Goal: Task Accomplishment & Management: Manage account settings

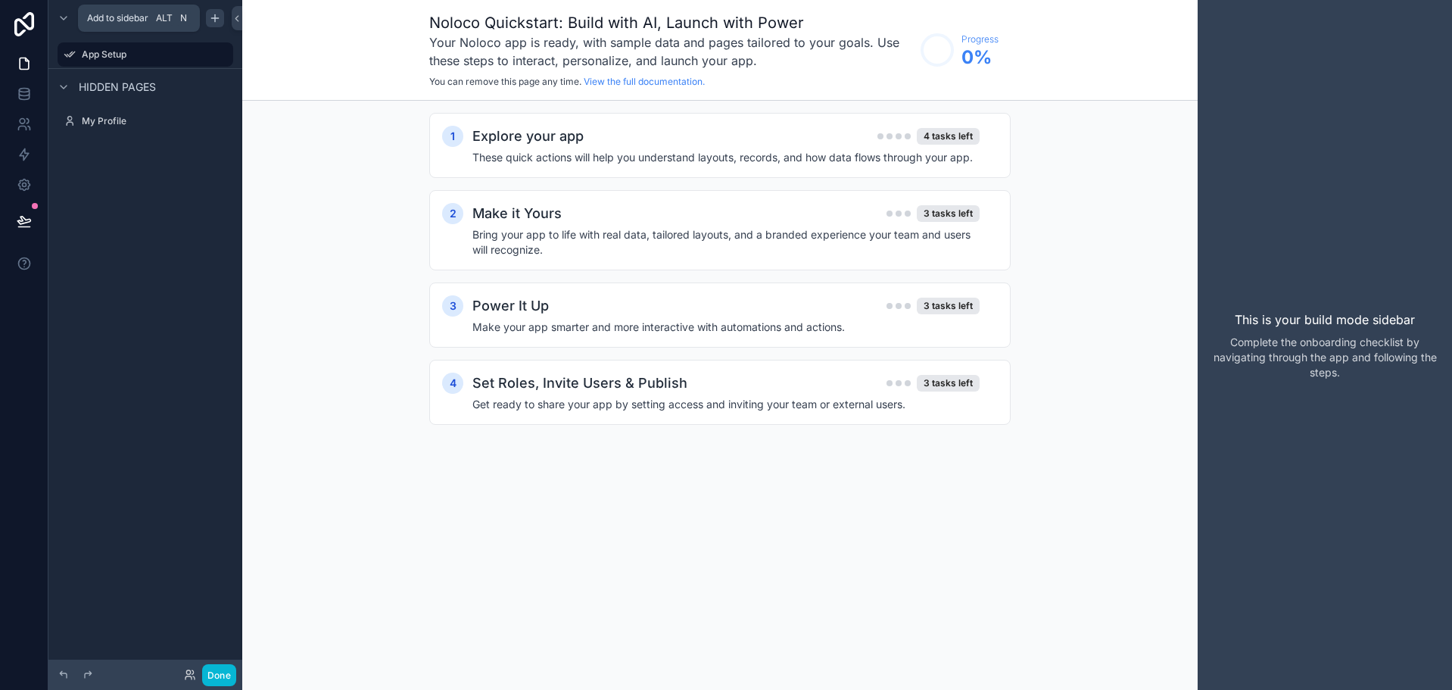
click at [220, 20] on icon "scrollable content" at bounding box center [215, 18] width 12 height 12
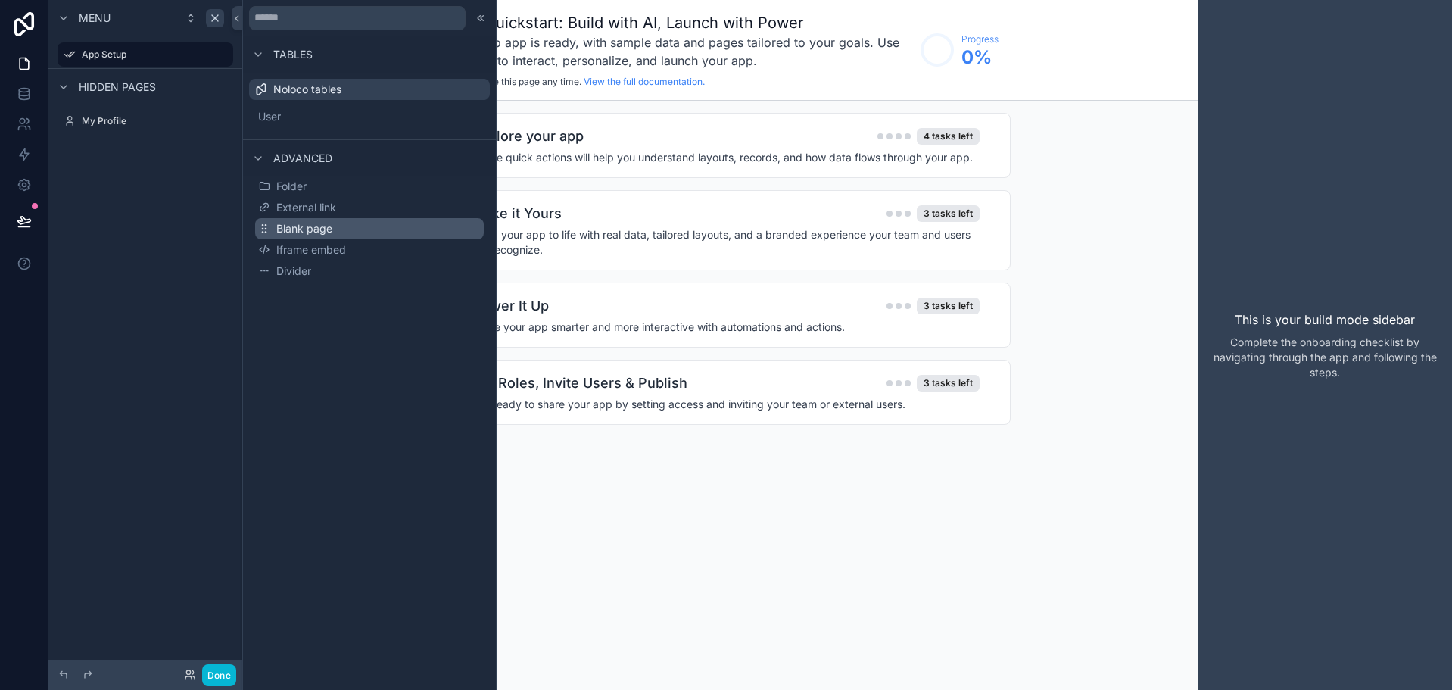
click at [317, 236] on button "Blank page" at bounding box center [369, 228] width 229 height 21
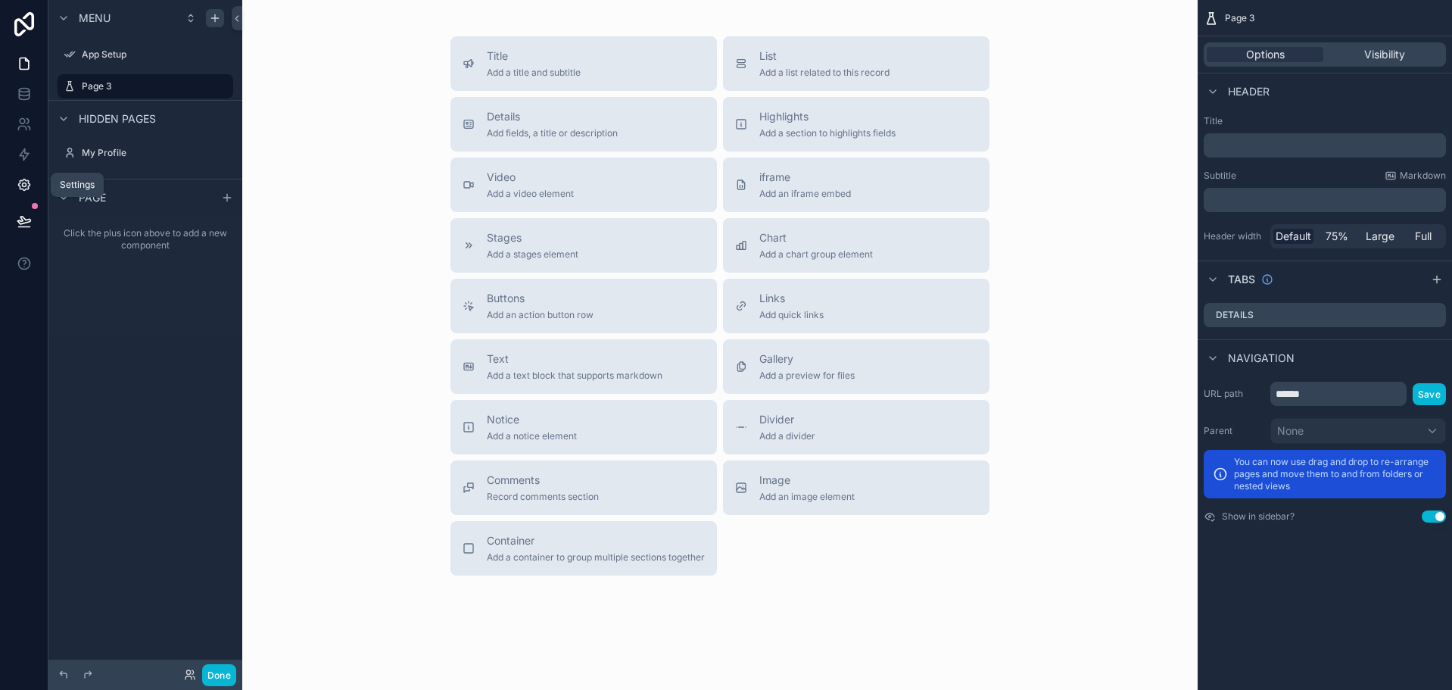
drag, startPoint x: 2, startPoint y: 182, endPoint x: 10, endPoint y: 182, distance: 8.3
click at [22, 182] on icon at bounding box center [24, 184] width 15 height 15
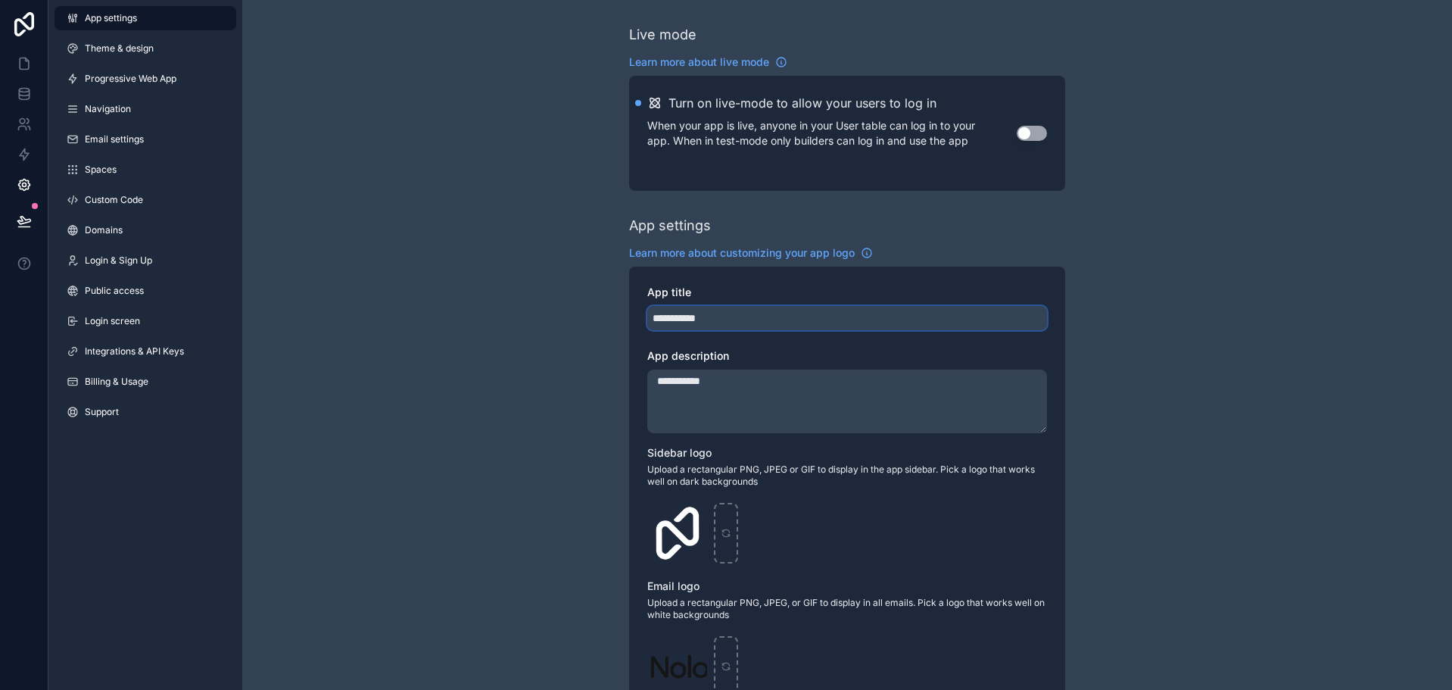
click at [785, 323] on input "**********" at bounding box center [847, 318] width 400 height 24
type input "**********"
click at [776, 390] on textarea "**********" at bounding box center [847, 402] width 400 height 64
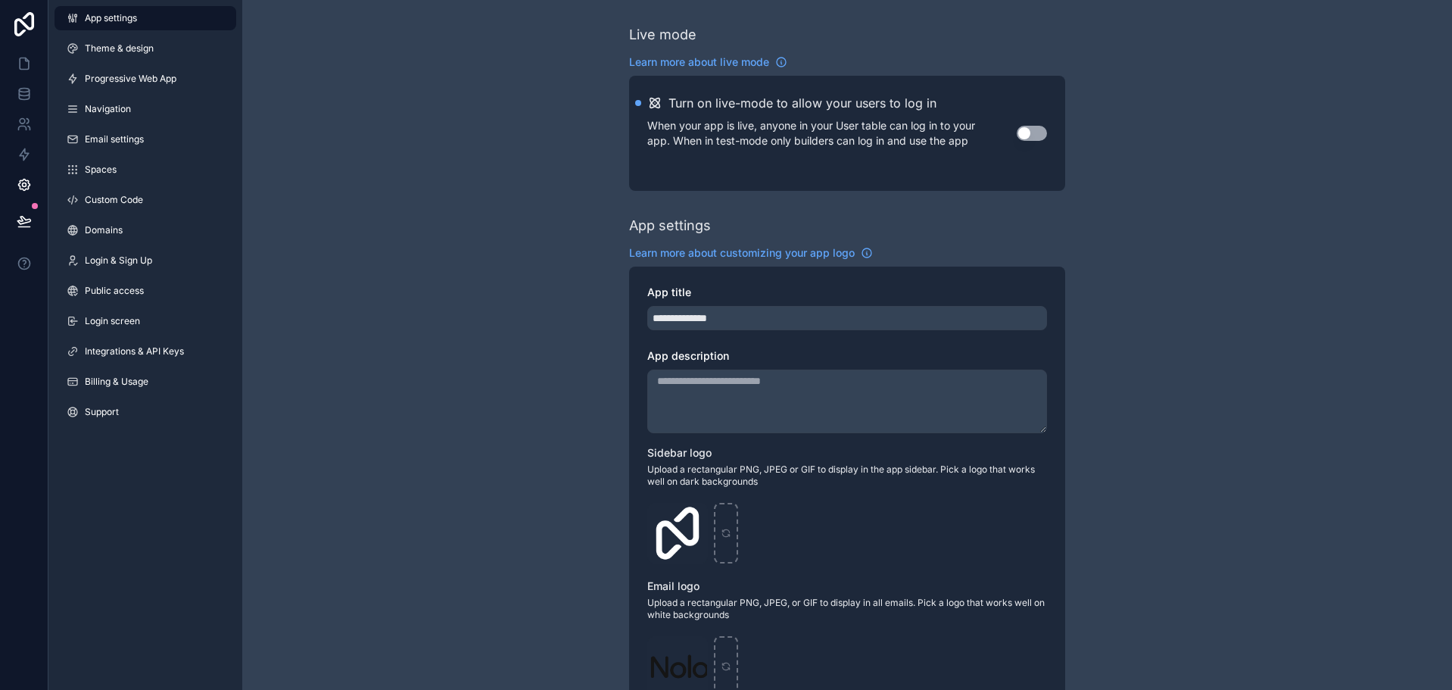
click at [787, 405] on textarea "App description" at bounding box center [847, 402] width 400 height 64
click at [784, 444] on div "**********" at bounding box center [847, 553] width 436 height 572
click at [778, 413] on textarea "App description" at bounding box center [847, 402] width 400 height 64
type textarea "**********"
click at [811, 444] on div "**********" at bounding box center [847, 553] width 436 height 572
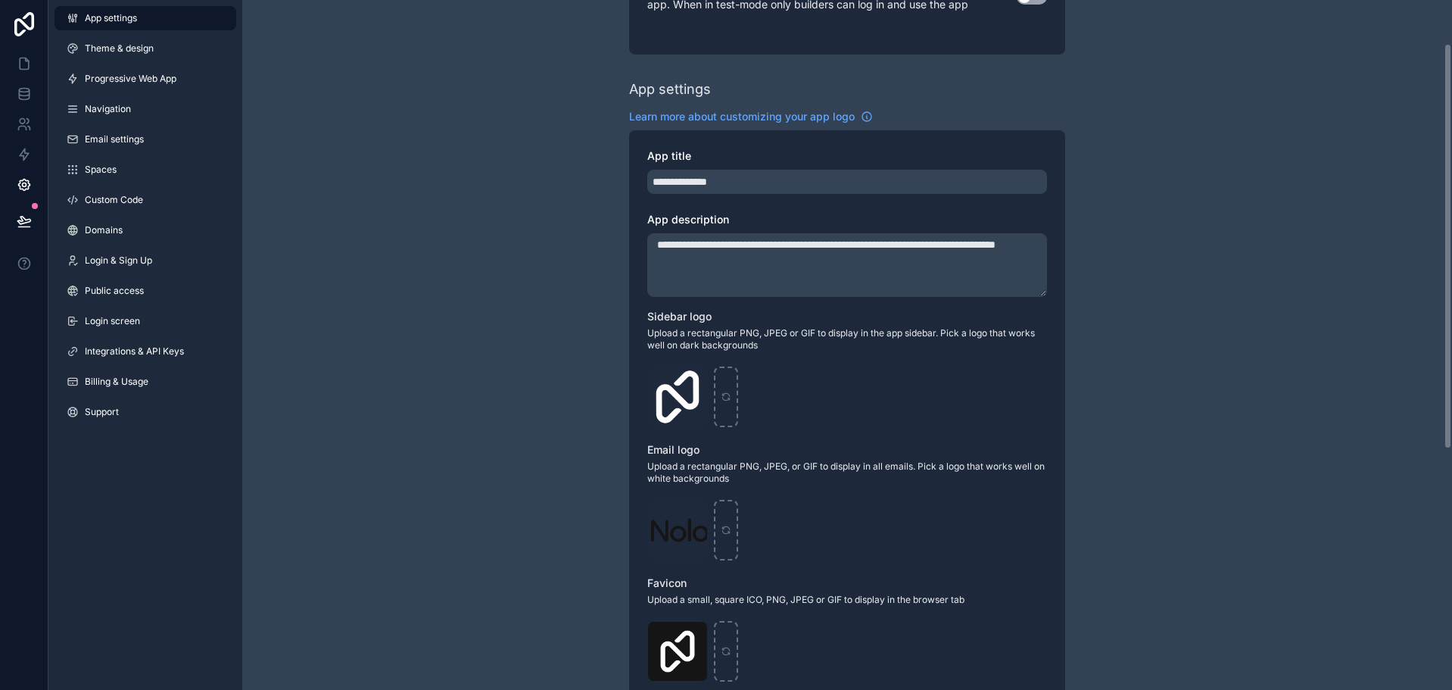
scroll to position [151, 0]
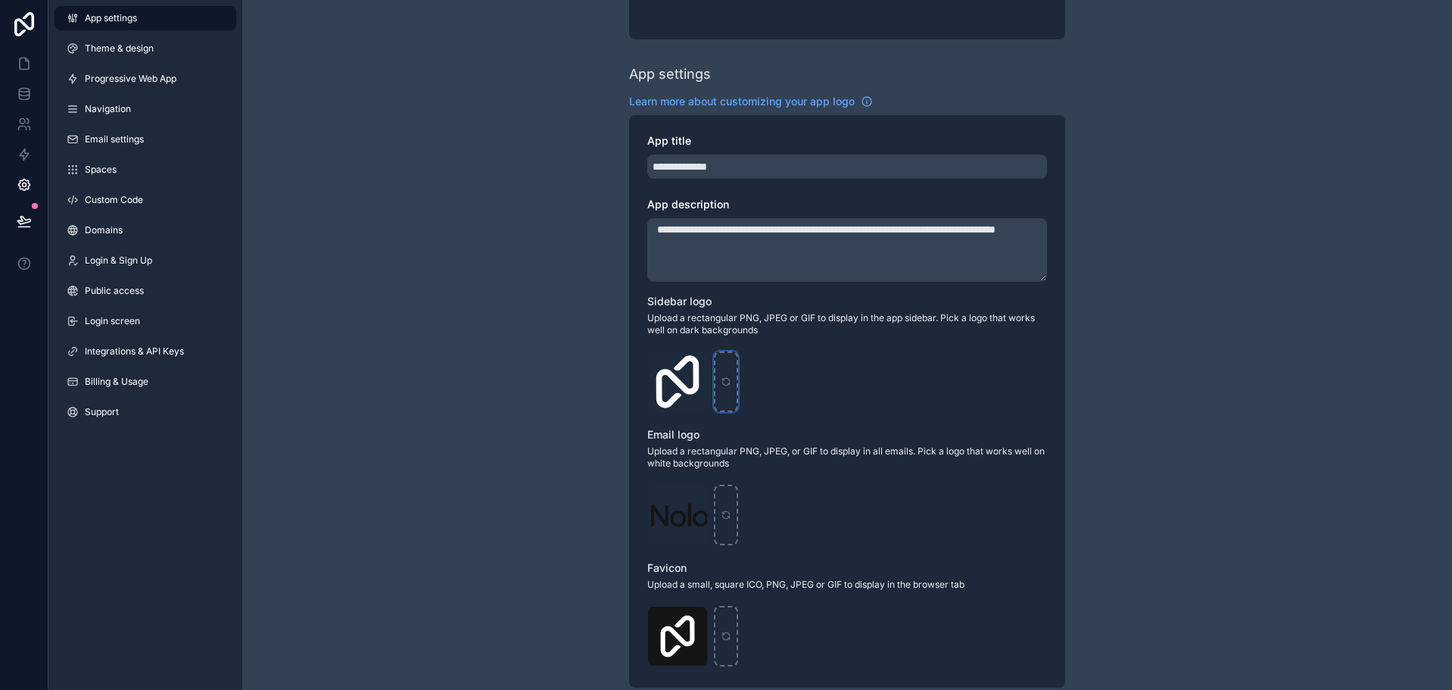
click at [728, 370] on div "scrollable content" at bounding box center [726, 381] width 24 height 61
type input "**********"
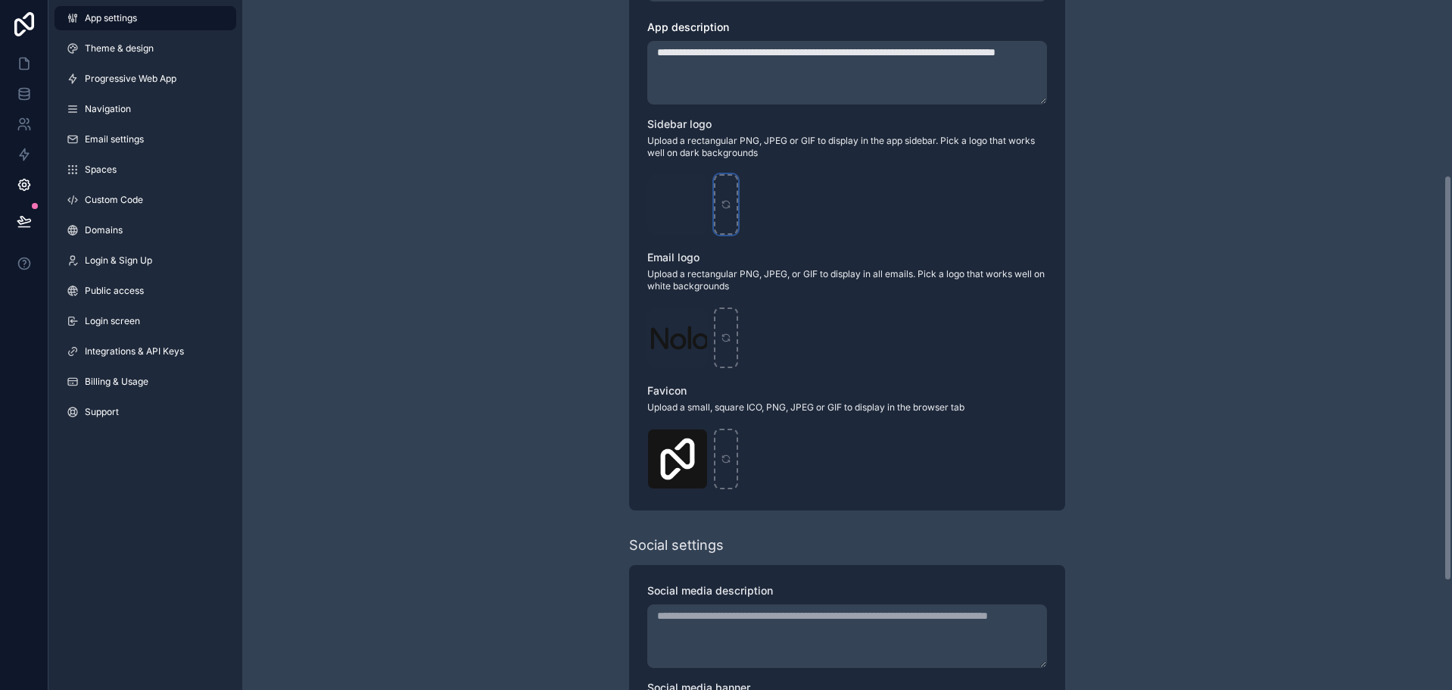
scroll to position [379, 0]
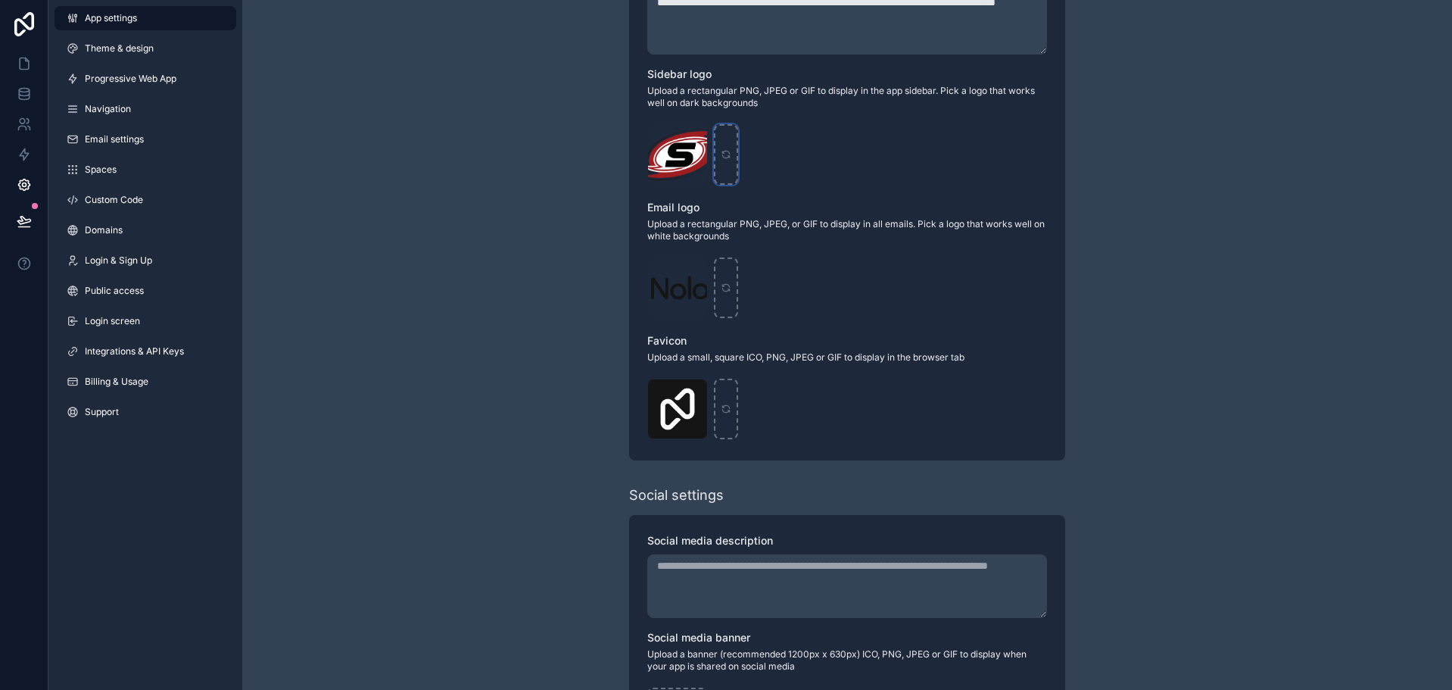
click at [723, 153] on icon "scrollable content" at bounding box center [725, 152] width 7 height 3
type input "**********"
click at [719, 294] on div "scrollable content" at bounding box center [726, 287] width 24 height 61
type input "**********"
click at [725, 410] on icon "scrollable content" at bounding box center [726, 409] width 11 height 11
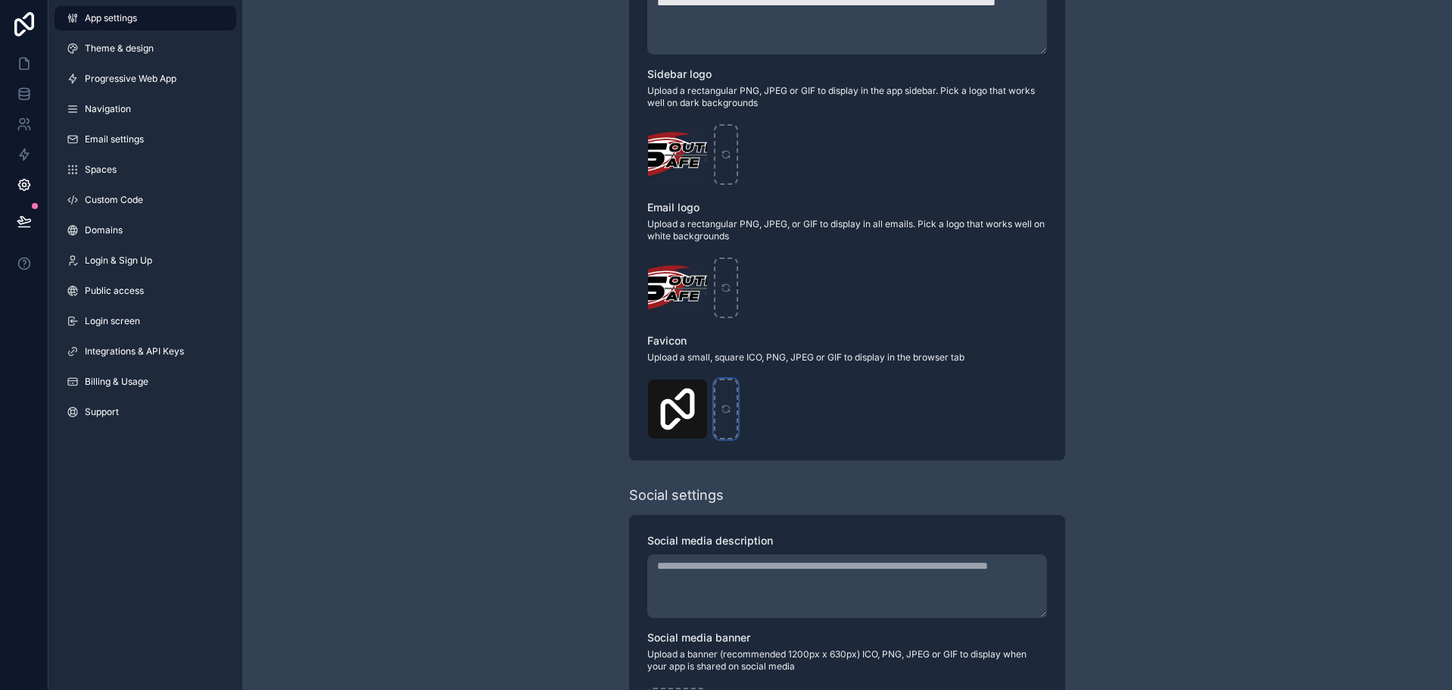
type input "**********"
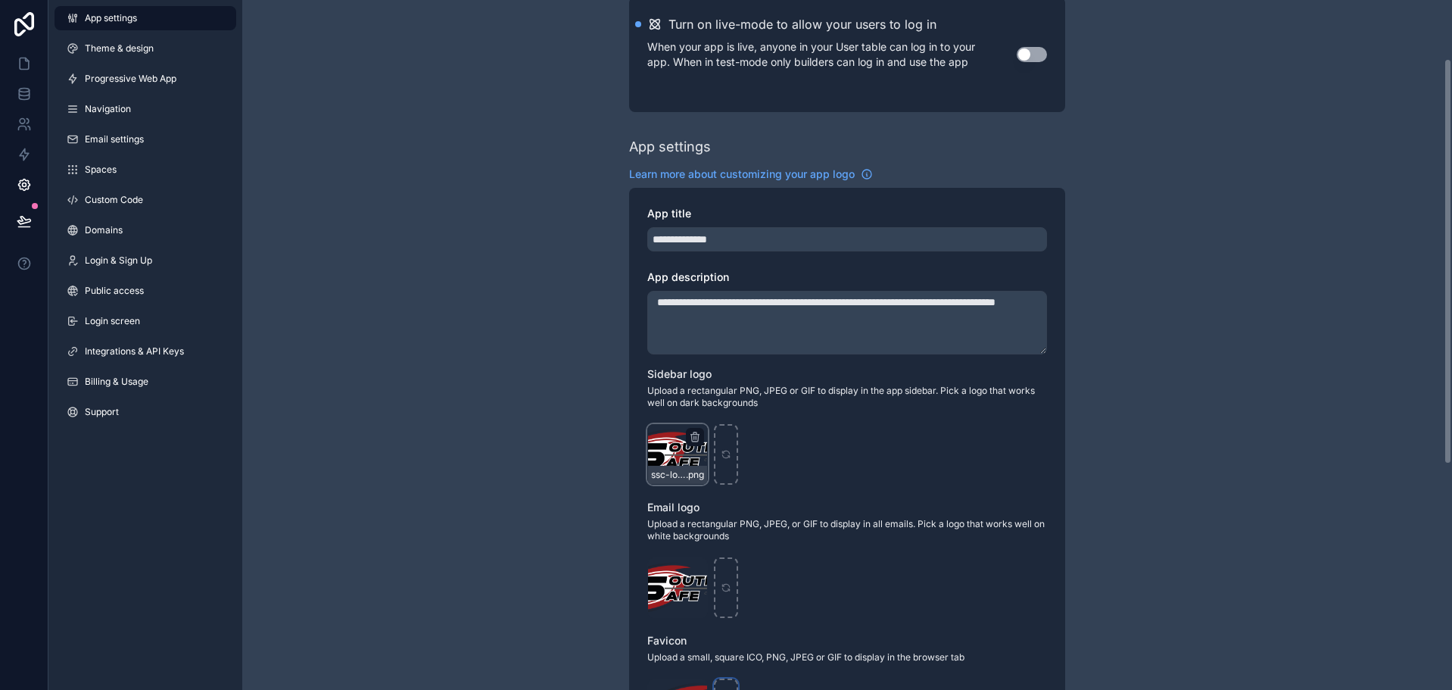
scroll to position [0, 0]
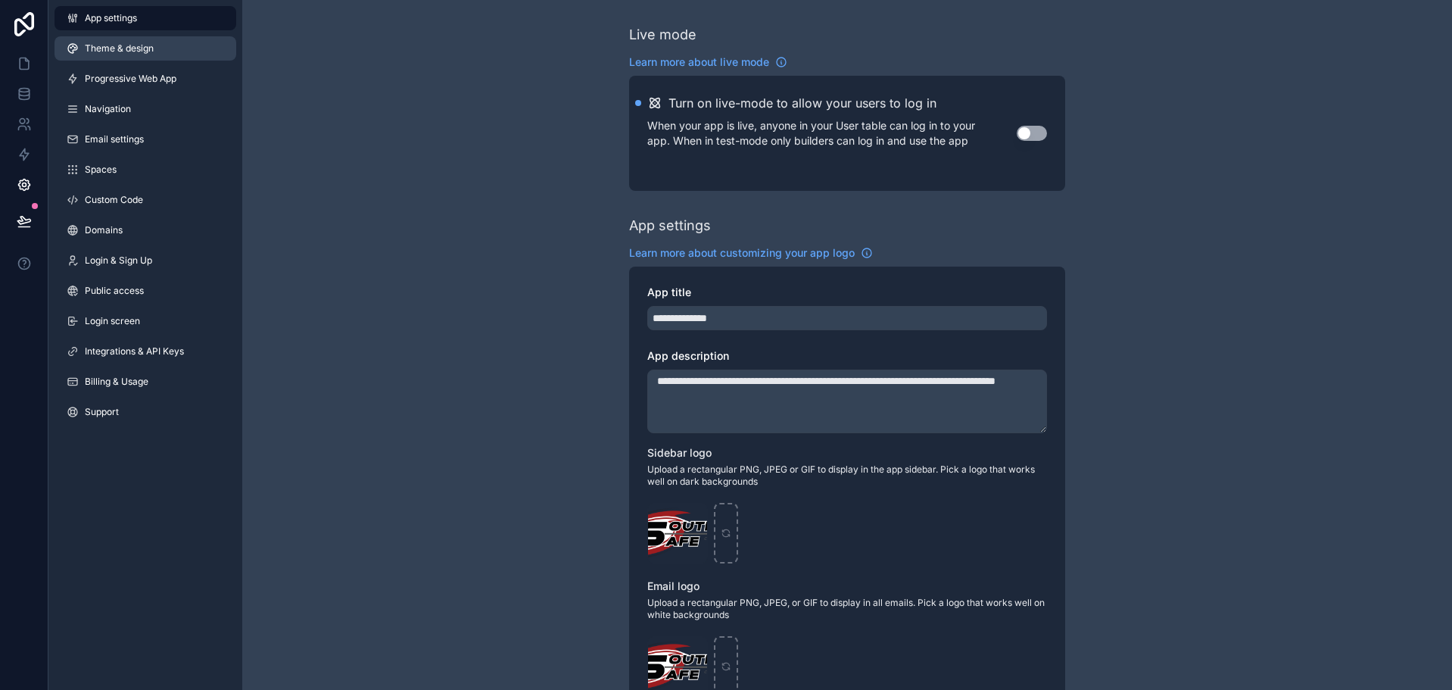
click at [110, 43] on span "Theme & design" at bounding box center [119, 48] width 69 height 12
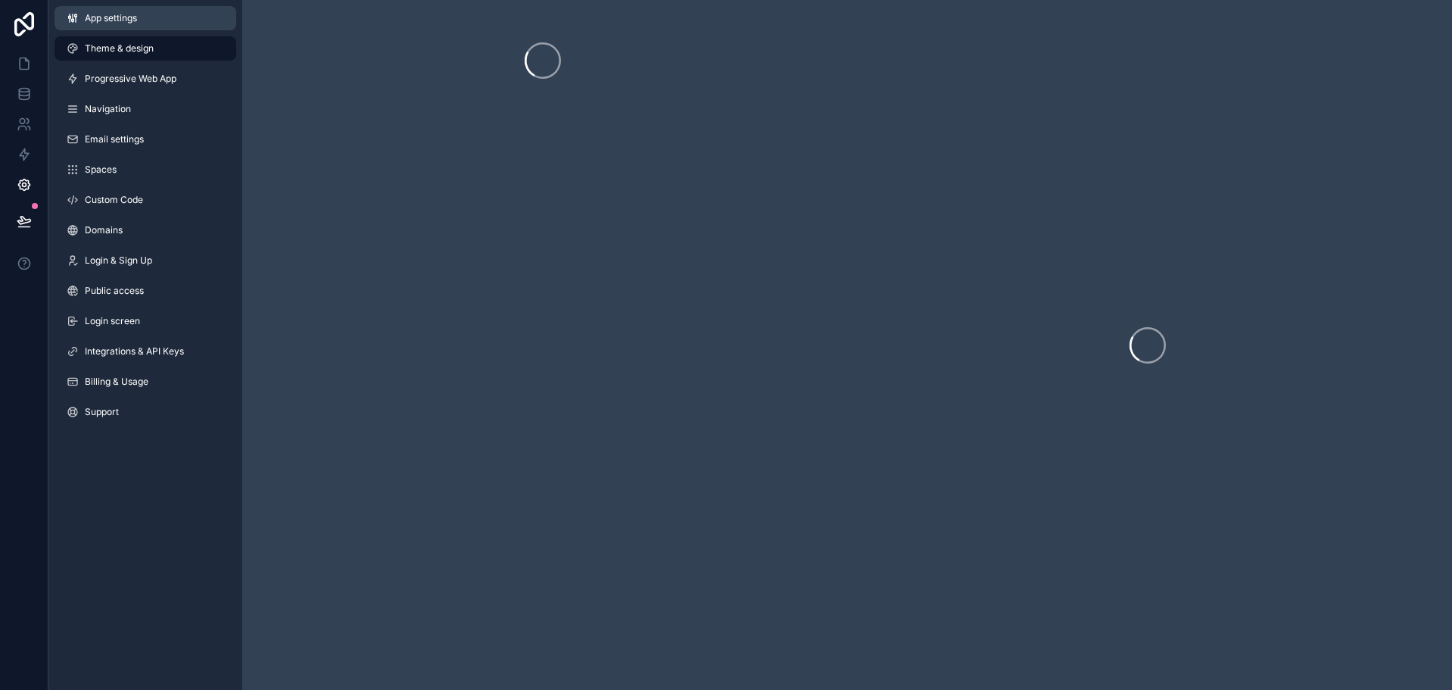
click at [111, 19] on span "App settings" at bounding box center [111, 18] width 52 height 12
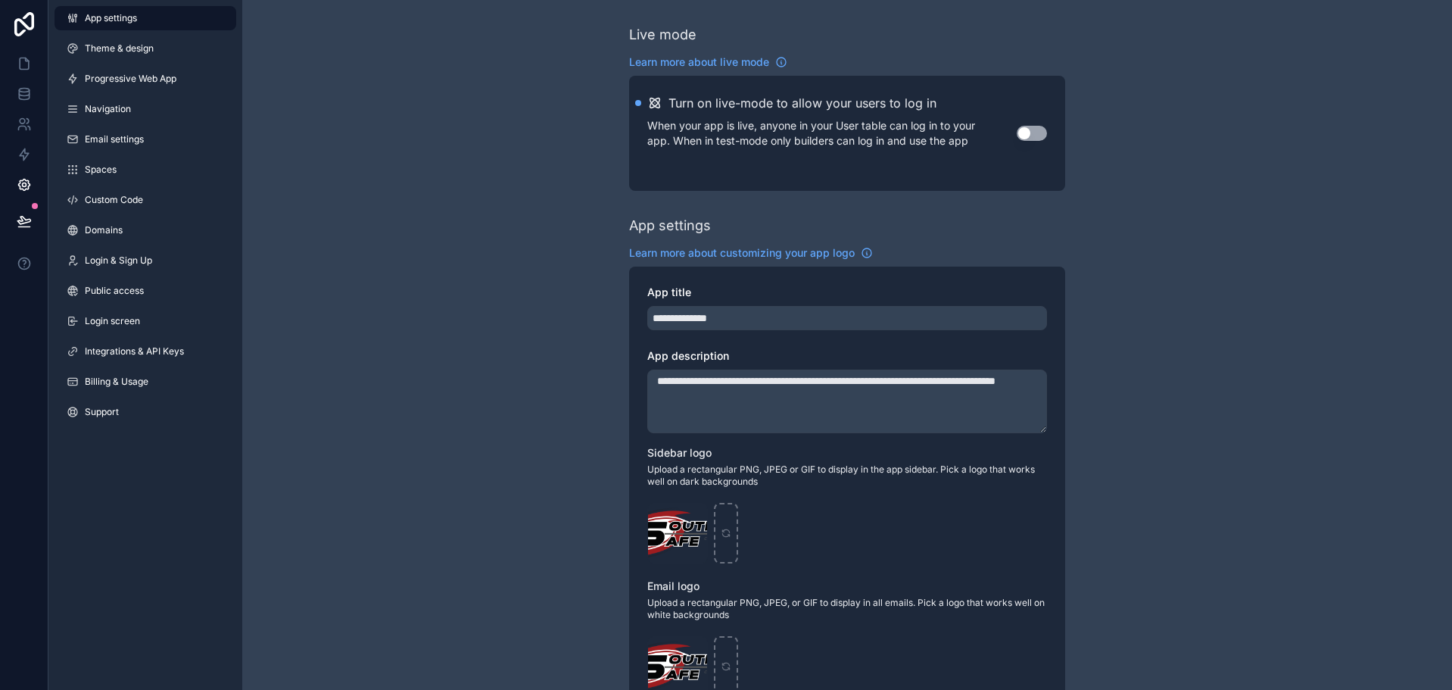
click at [1037, 128] on button "Use setting" at bounding box center [1032, 133] width 30 height 15
click at [193, 51] on link "Theme & design" at bounding box center [146, 48] width 182 height 24
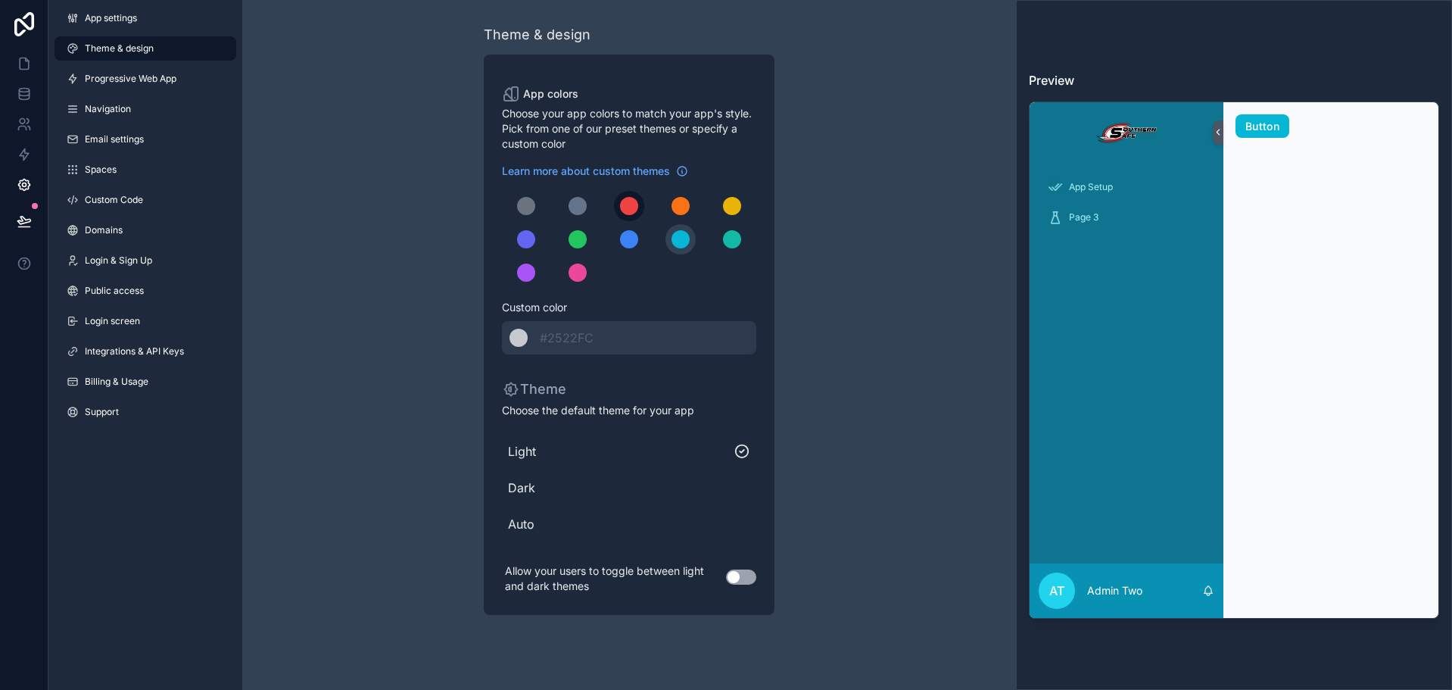
click at [634, 210] on div "scrollable content" at bounding box center [629, 206] width 18 height 18
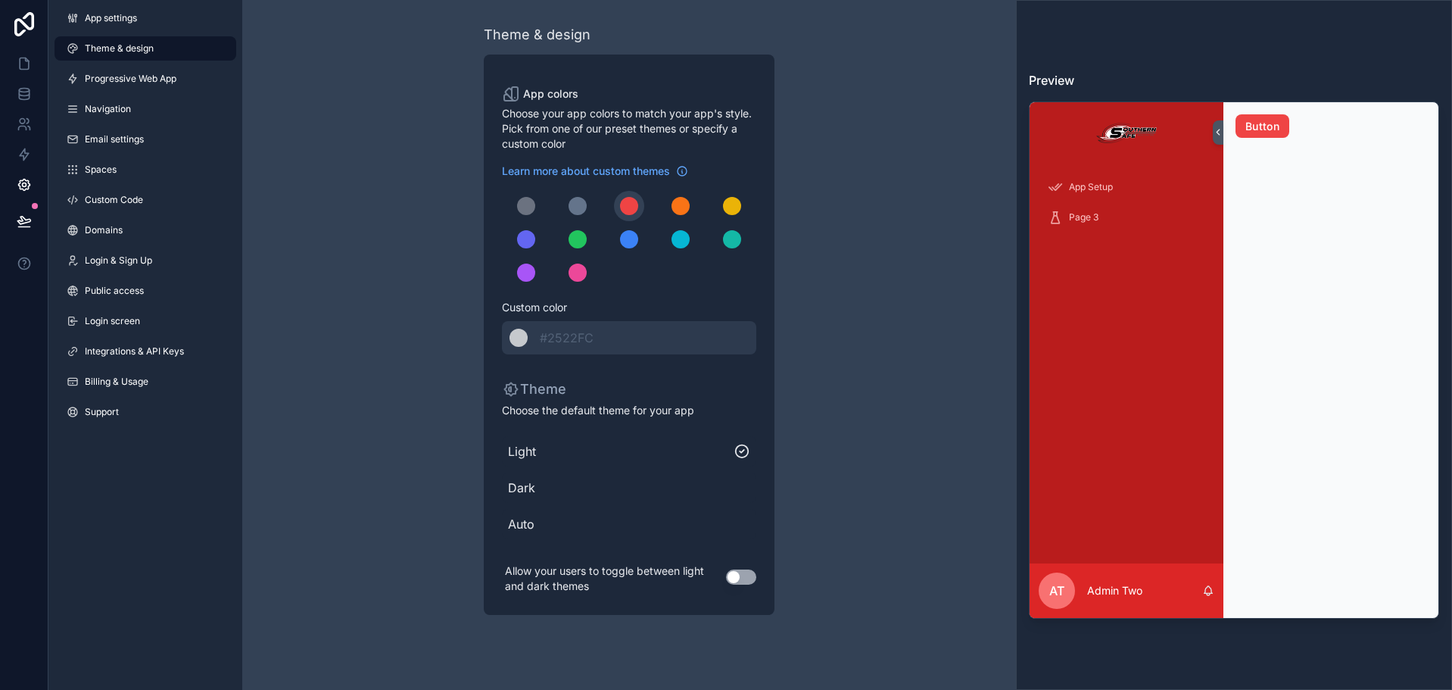
click at [533, 529] on span "Auto" at bounding box center [629, 524] width 242 height 18
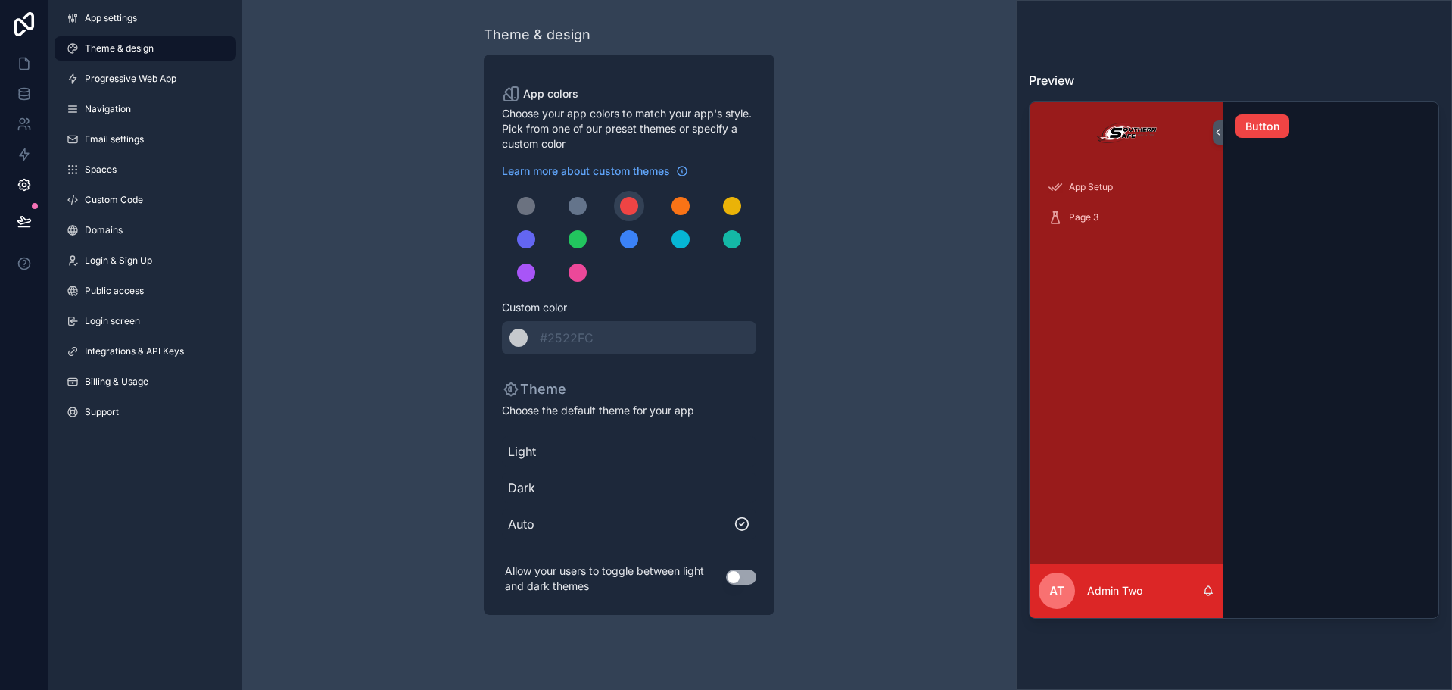
click at [751, 585] on div "Use setting" at bounding box center [741, 576] width 30 height 39
click at [751, 580] on button "Use setting" at bounding box center [741, 576] width 30 height 15
click at [198, 86] on link "Progressive Web App" at bounding box center [146, 79] width 182 height 24
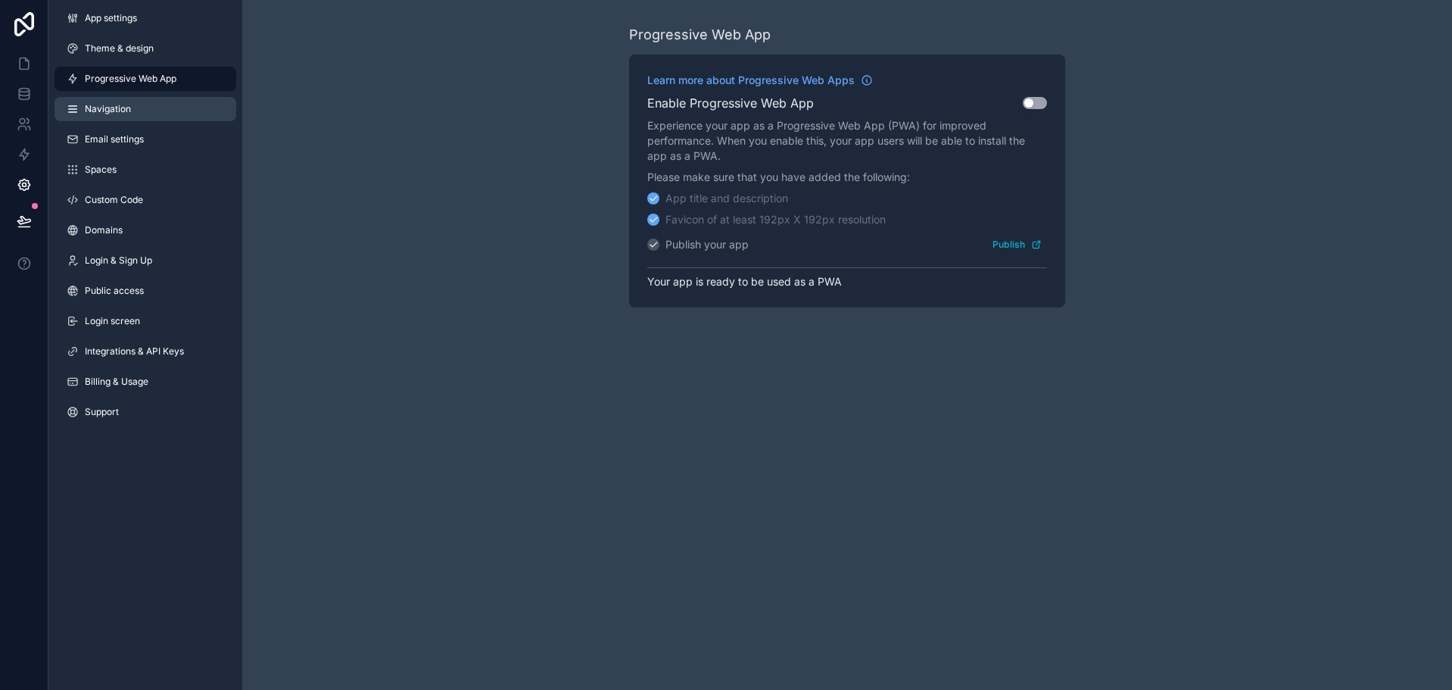
click at [146, 108] on link "Navigation" at bounding box center [146, 109] width 182 height 24
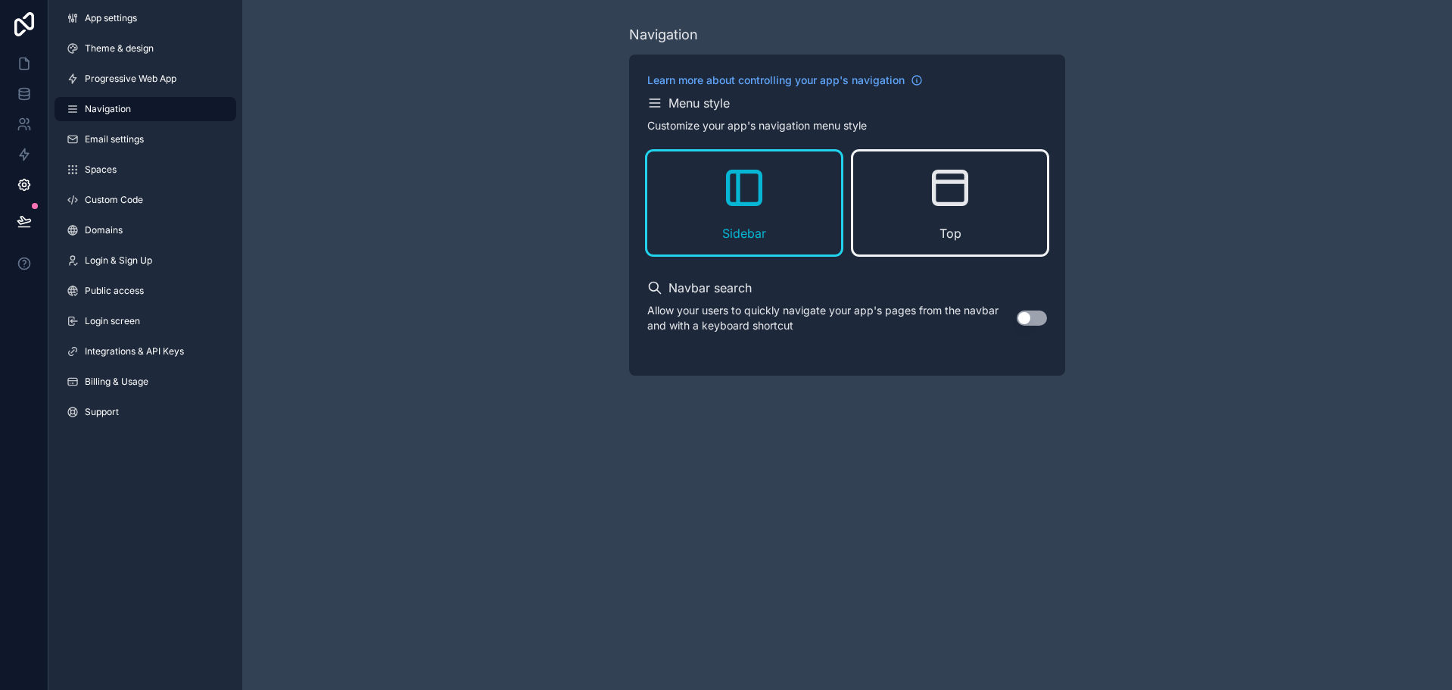
click at [937, 179] on icon "scrollable content" at bounding box center [950, 188] width 48 height 48
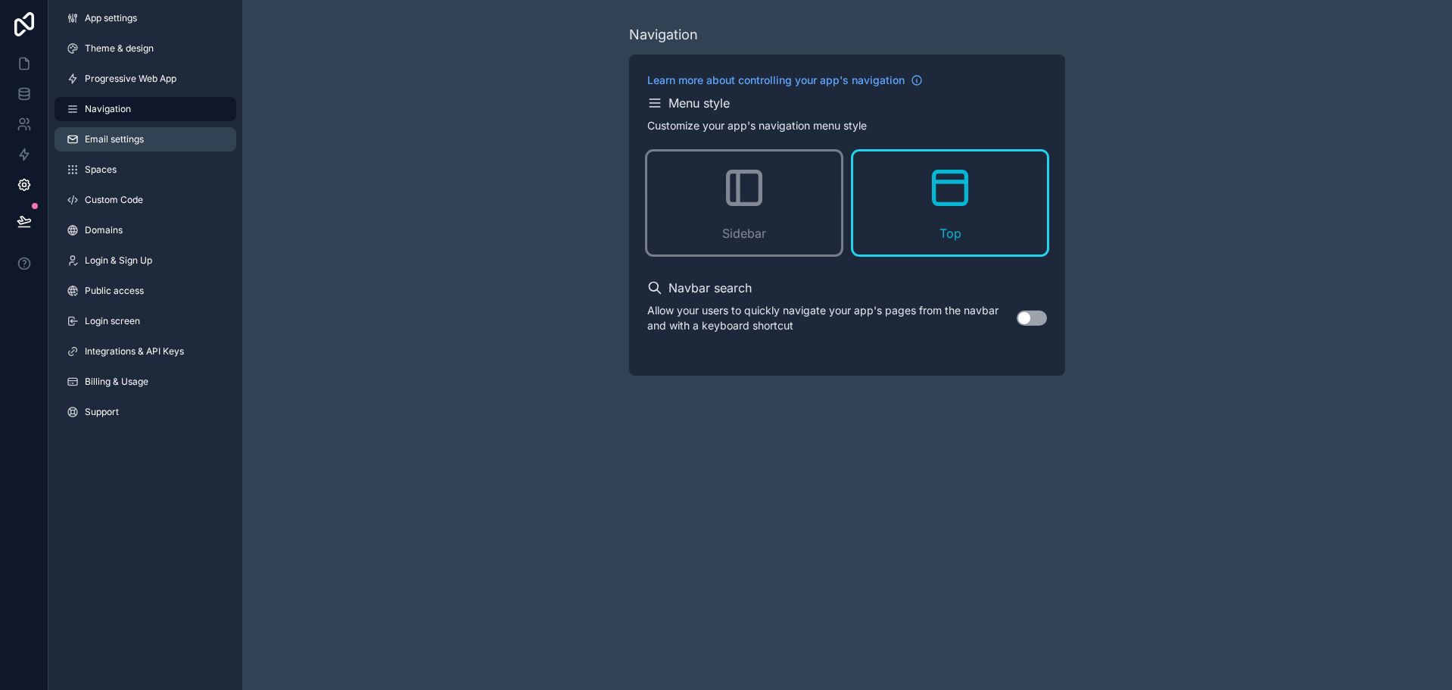
click at [193, 128] on link "Email settings" at bounding box center [146, 139] width 182 height 24
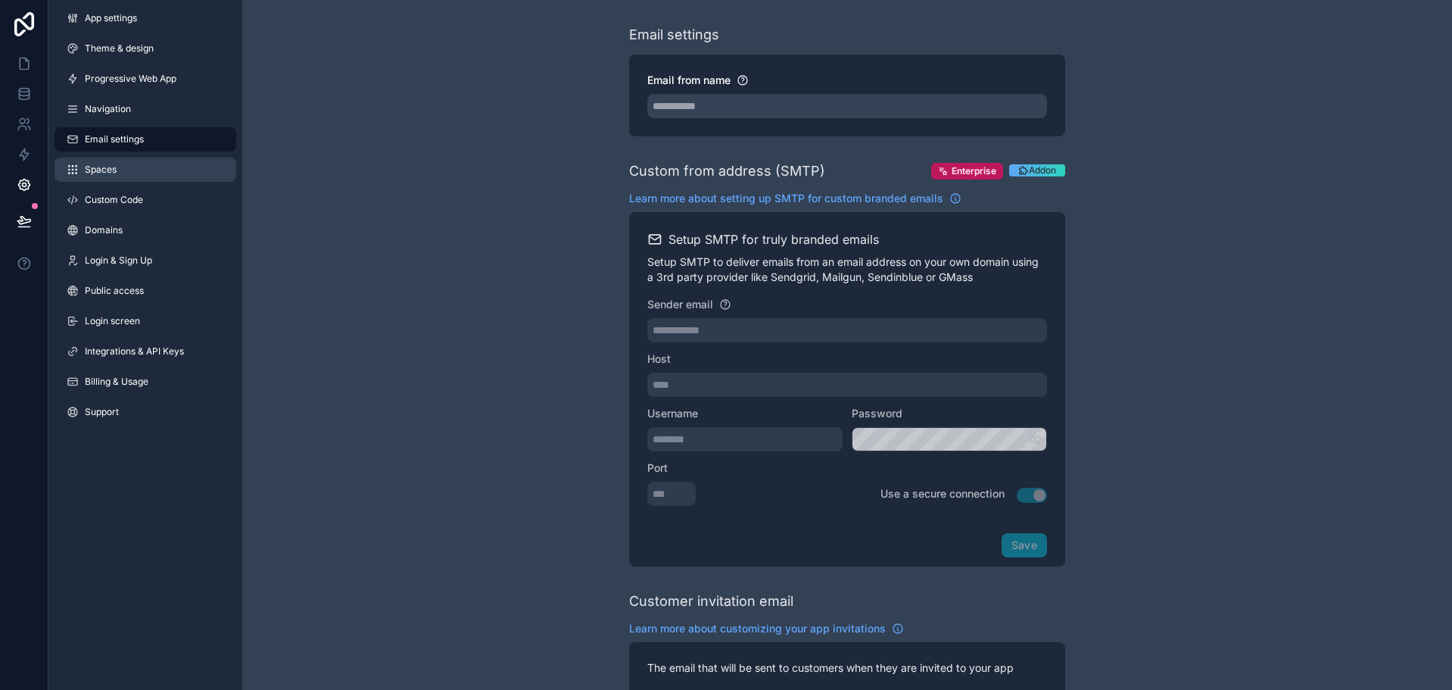
click at [178, 167] on link "Spaces" at bounding box center [146, 169] width 182 height 24
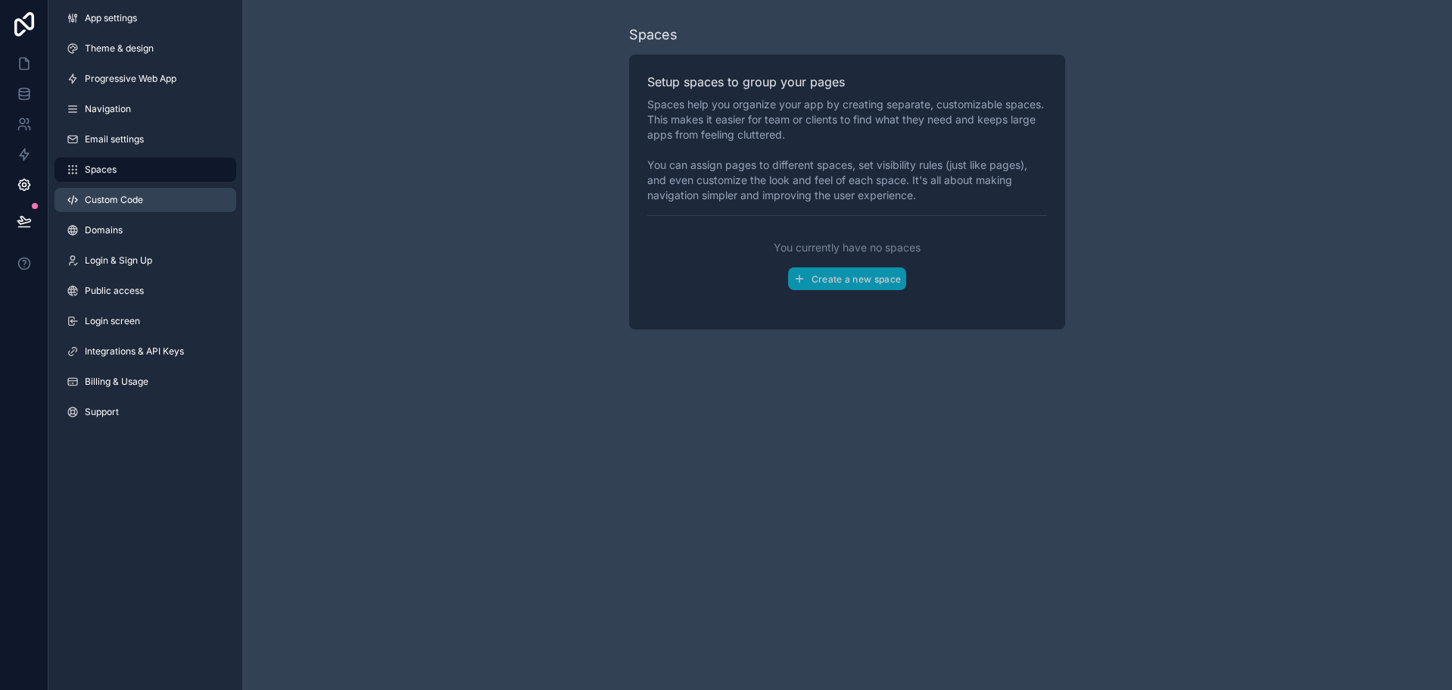
click at [176, 192] on link "Custom Code" at bounding box center [146, 200] width 182 height 24
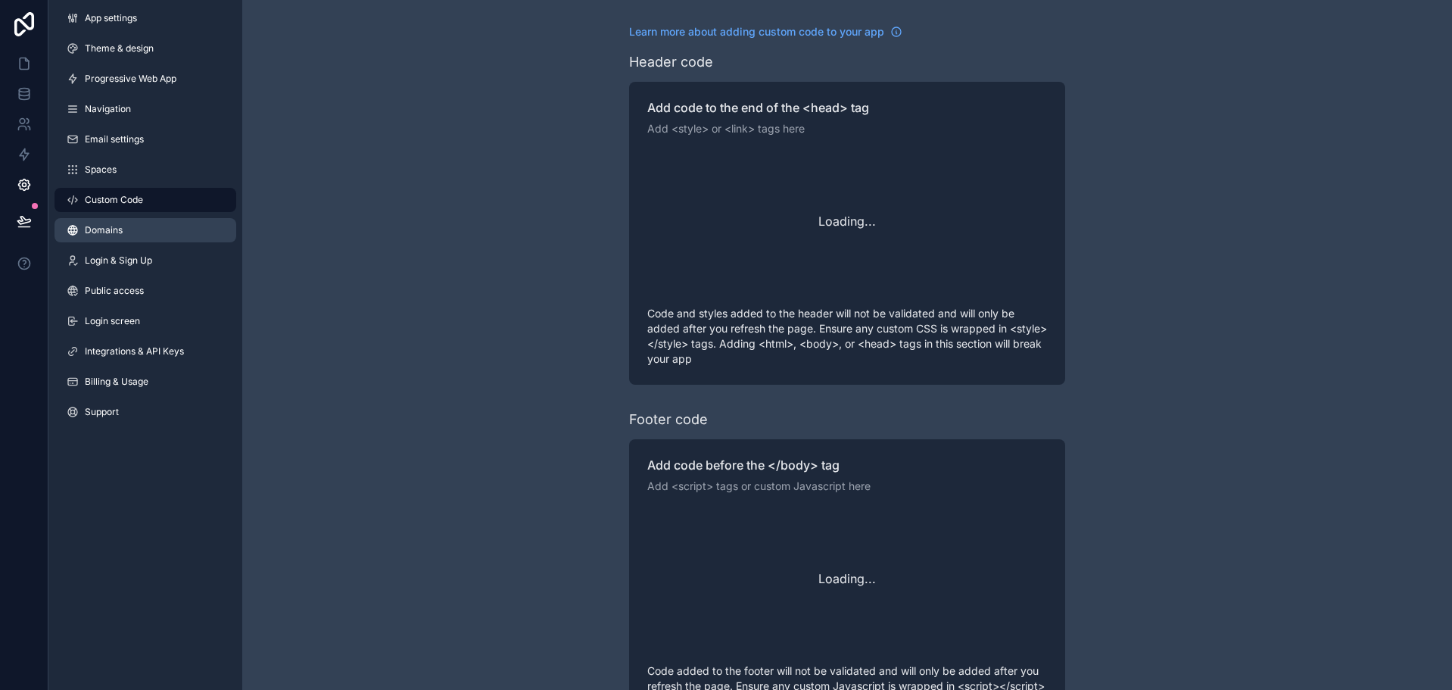
click at [175, 226] on link "Domains" at bounding box center [146, 230] width 182 height 24
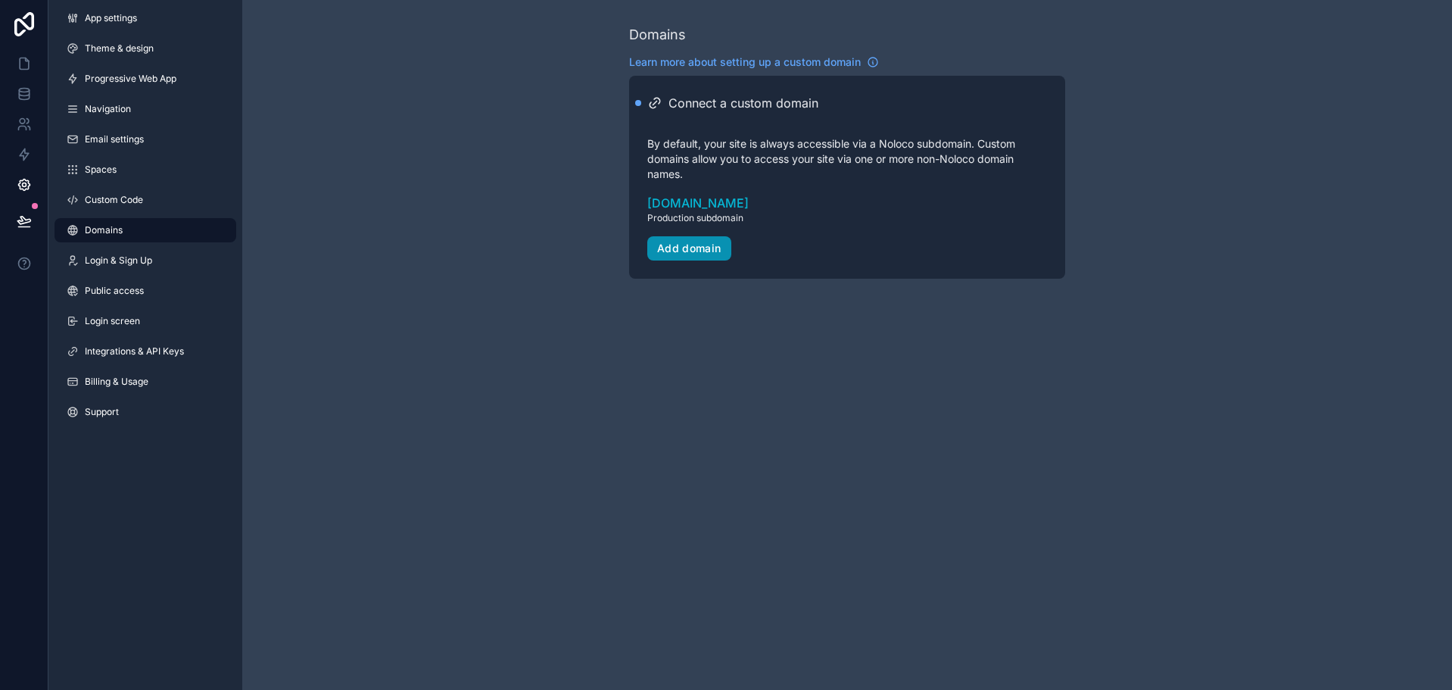
click at [701, 244] on div "Add domain" at bounding box center [689, 249] width 64 height 14
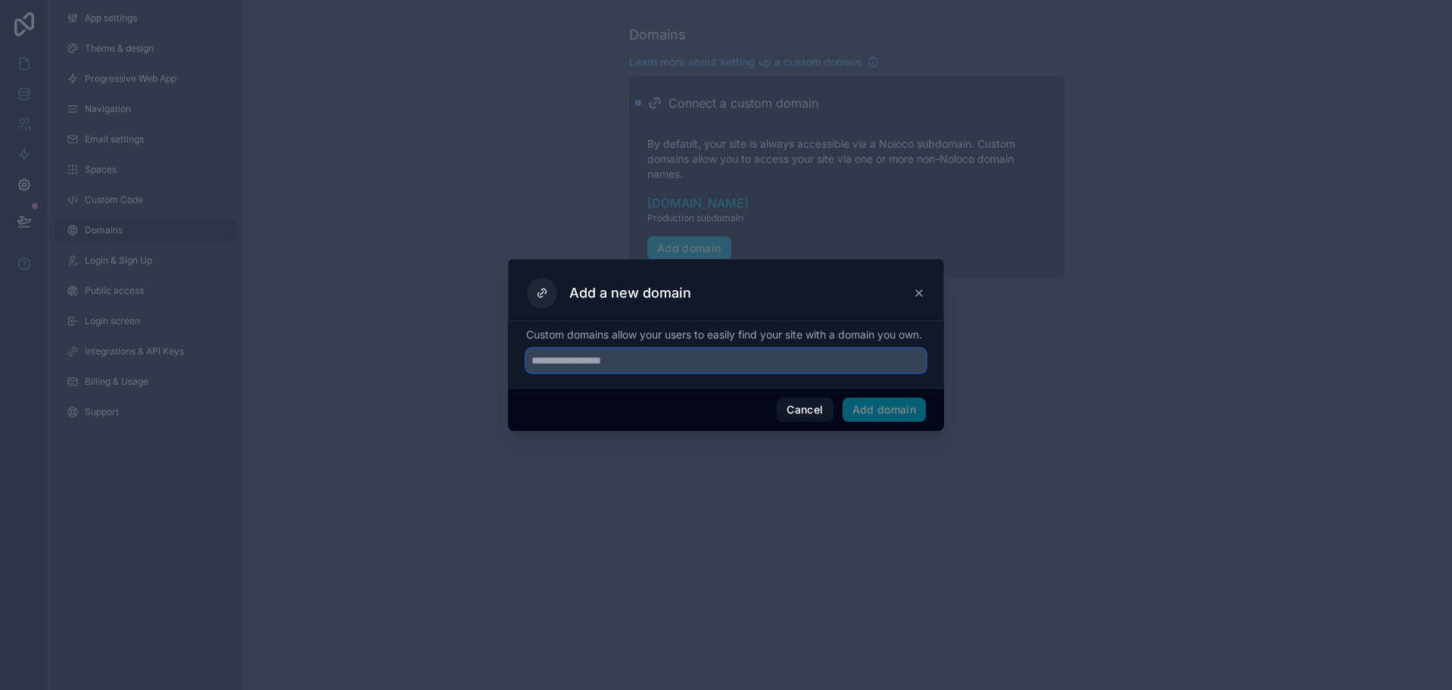
click at [694, 361] on input "text" at bounding box center [726, 360] width 400 height 24
paste input "**********"
drag, startPoint x: 659, startPoint y: 374, endPoint x: 662, endPoint y: 395, distance: 21.4
click at [659, 373] on input "**********" at bounding box center [726, 360] width 400 height 24
type input "**********"
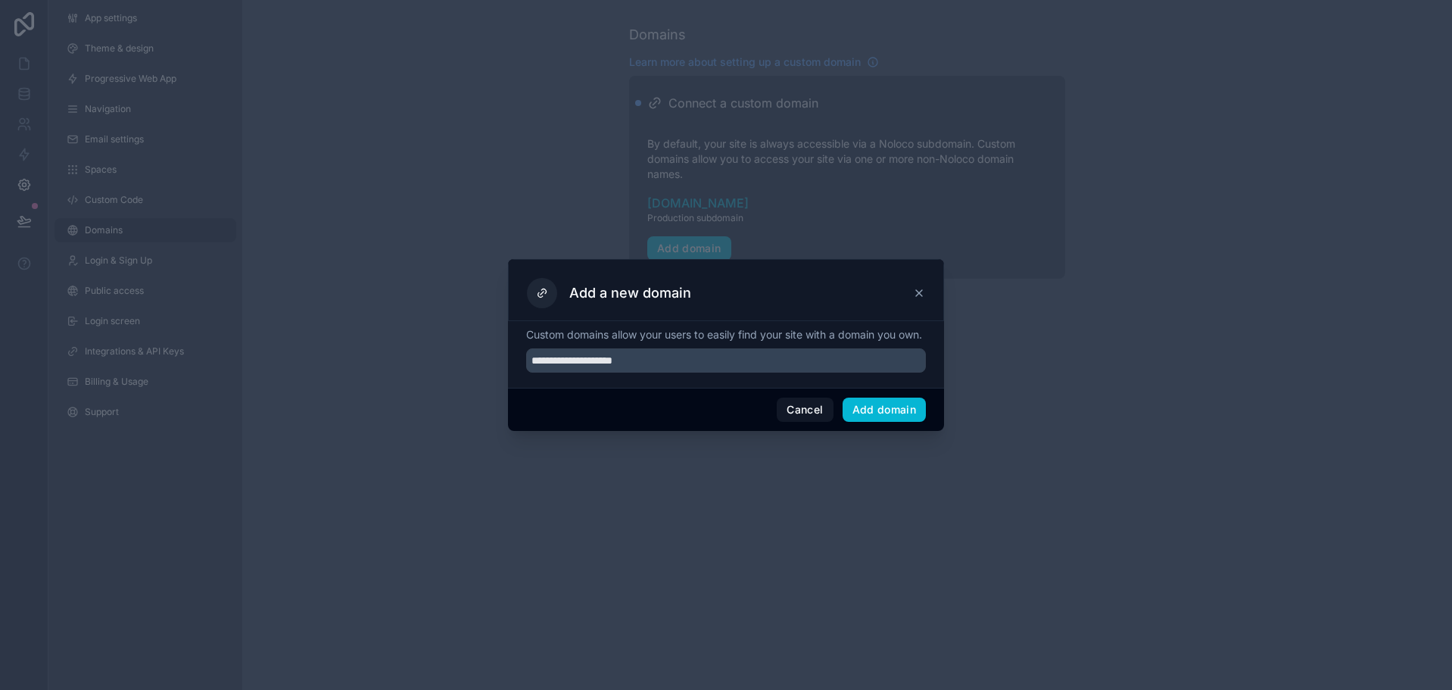
click at [663, 398] on div "Cancel Add domain" at bounding box center [726, 409] width 436 height 43
click at [885, 416] on button "Add domain" at bounding box center [885, 410] width 84 height 24
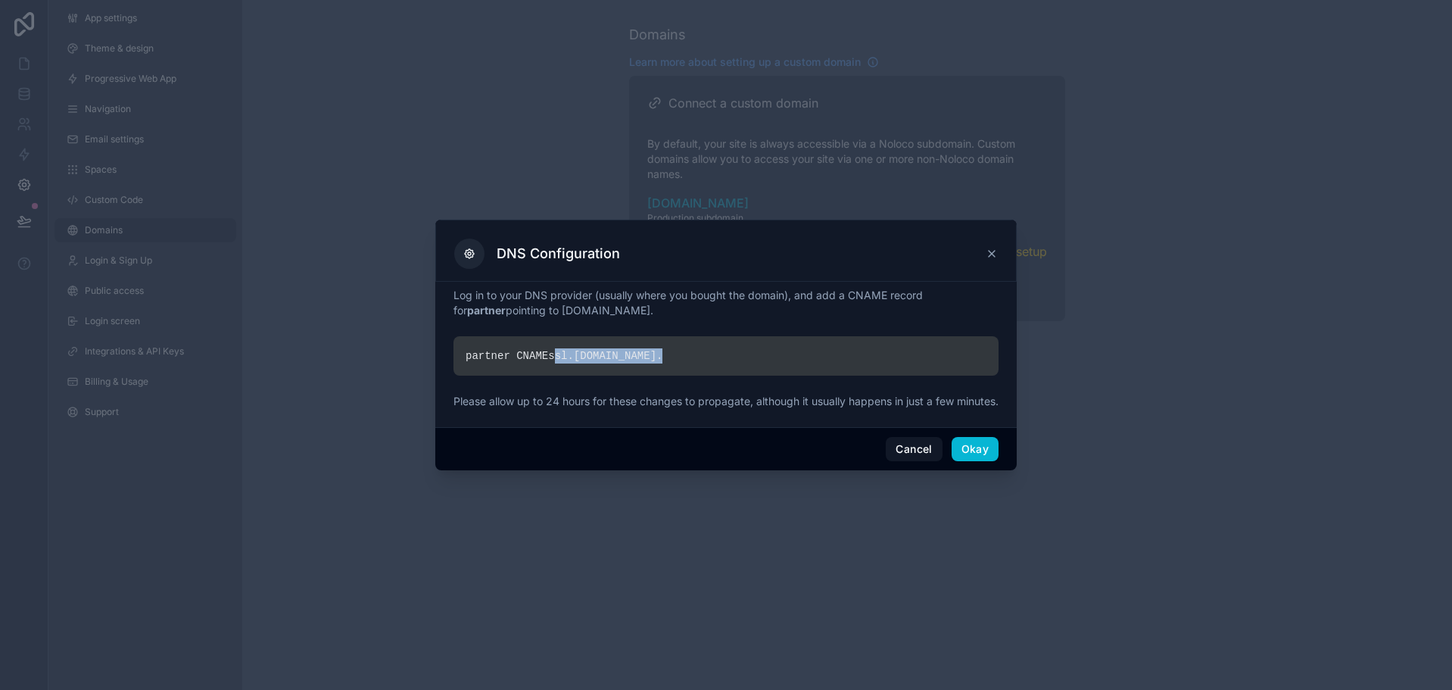
drag, startPoint x: 547, startPoint y: 348, endPoint x: 626, endPoint y: 346, distance: 78.8
click at [626, 346] on div "partner CNAME ssl. [DOMAIN_NAME] ." at bounding box center [726, 355] width 545 height 39
click at [971, 460] on button "Okay" at bounding box center [975, 449] width 47 height 24
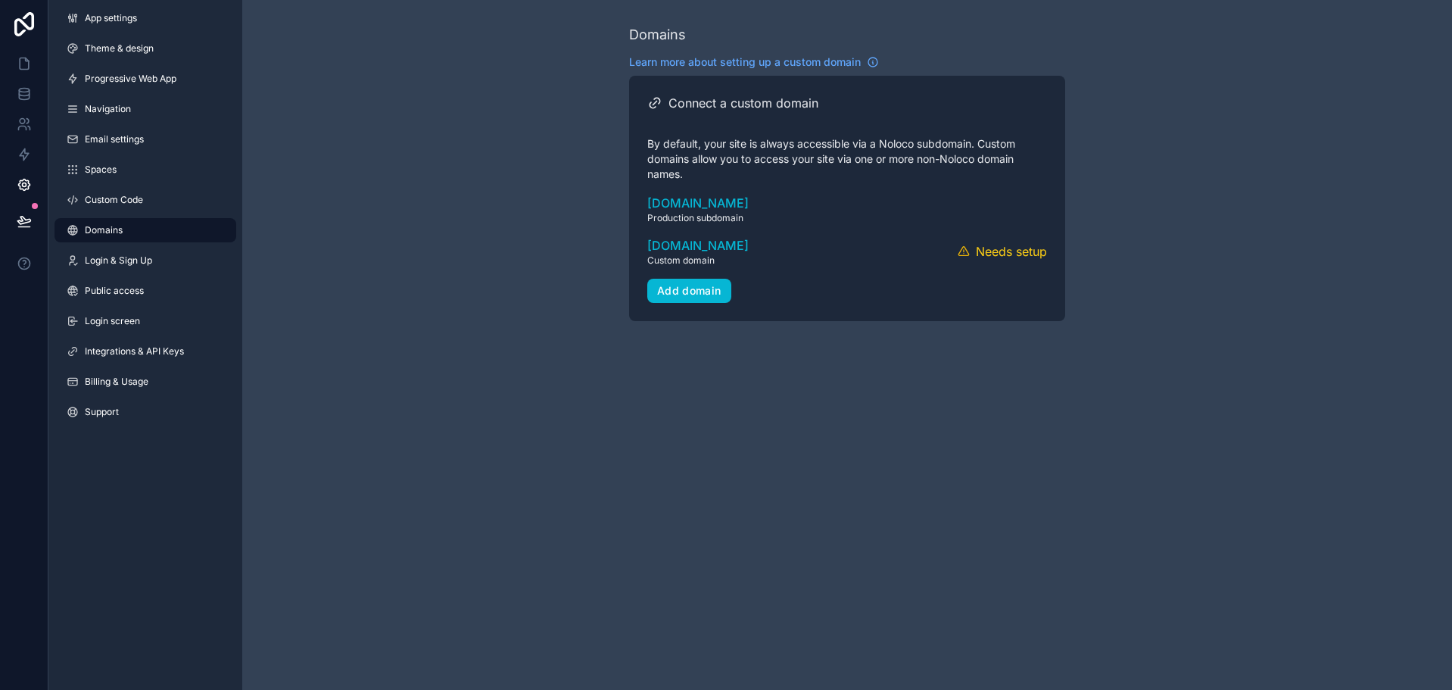
click at [958, 380] on div "Domains Learn more about setting up a custom domain Connect a custom domain By …" at bounding box center [847, 345] width 1210 height 690
click at [953, 249] on button "Verify" at bounding box center [956, 252] width 39 height 22
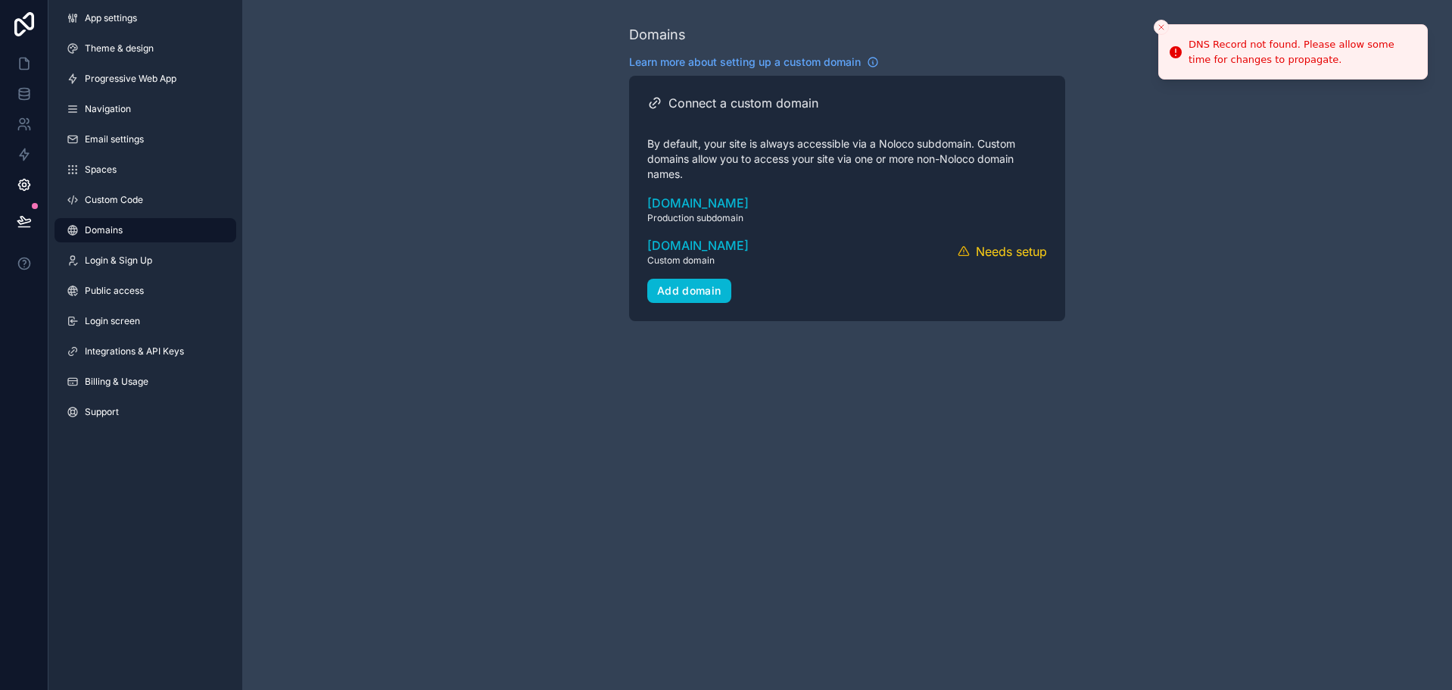
click at [1130, 282] on div "Domains Learn more about setting up a custom domain Connect a custom domain By …" at bounding box center [847, 172] width 1210 height 345
click at [1162, 26] on icon "Close toast" at bounding box center [1161, 27] width 9 height 9
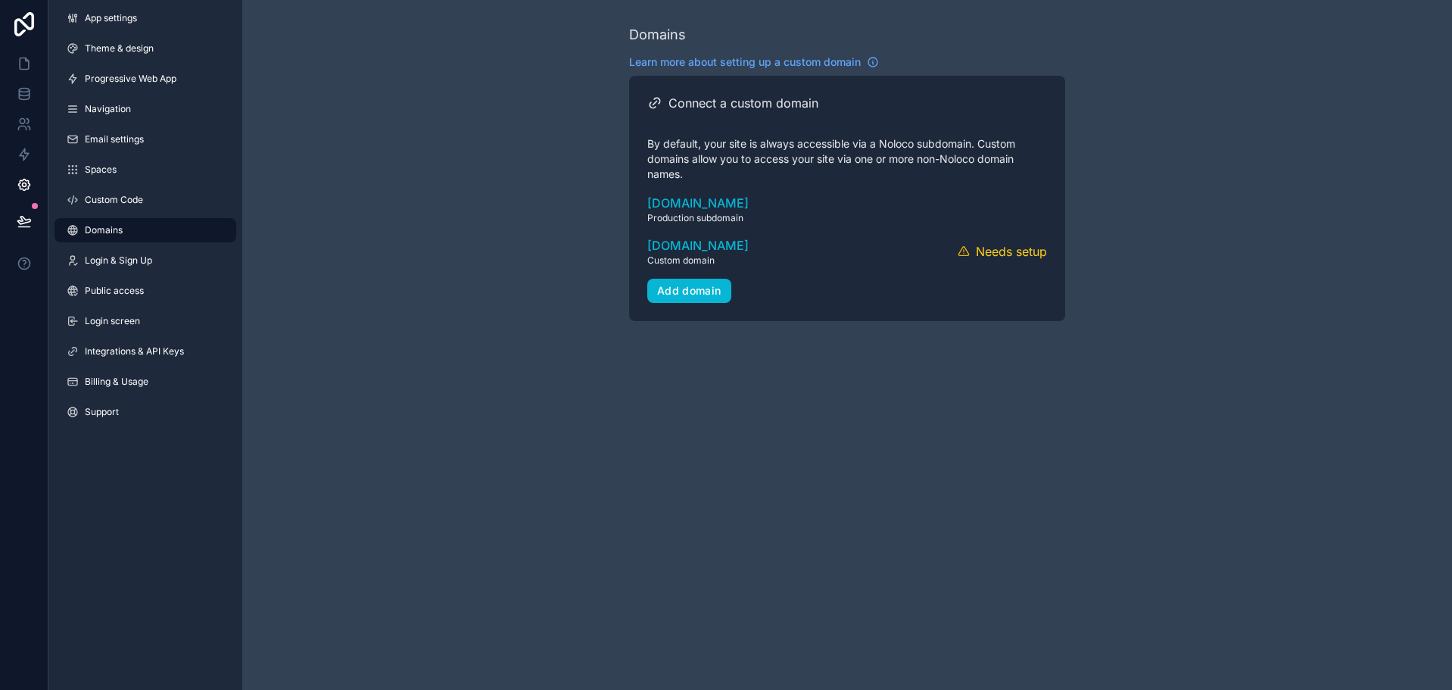
click at [1074, 33] on div "Domains Learn more about setting up a custom domain Connect a custom domain By …" at bounding box center [847, 172] width 1210 height 345
click at [968, 249] on button "Verify" at bounding box center [956, 252] width 39 height 22
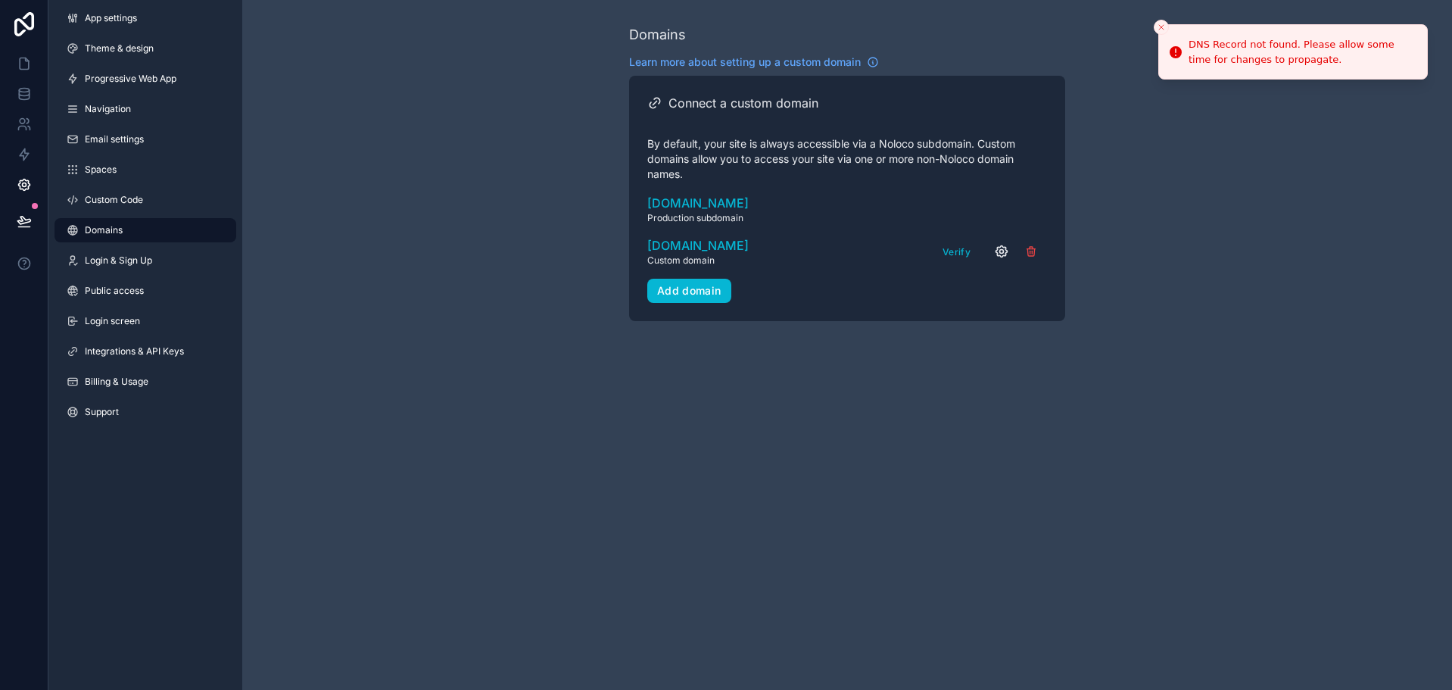
click at [997, 254] on icon "scrollable content" at bounding box center [1001, 251] width 11 height 11
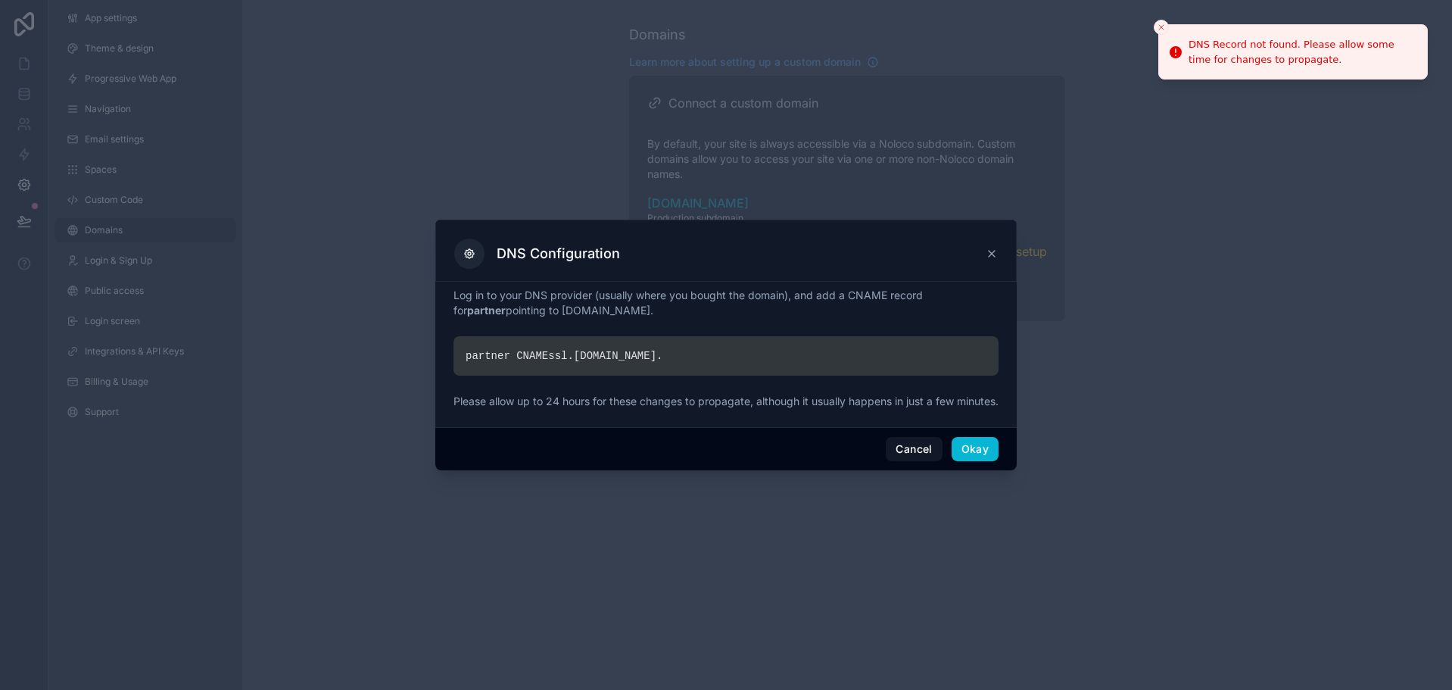
click at [528, 336] on div "partner CNAME ssl. [DOMAIN_NAME] ." at bounding box center [726, 355] width 545 height 39
drag, startPoint x: 528, startPoint y: 335, endPoint x: 528, endPoint y: 343, distance: 8.3
click at [528, 343] on div "partner CNAME ssl. [DOMAIN_NAME] ." at bounding box center [726, 355] width 545 height 39
click at [528, 355] on div "partner CNAME ssl. [DOMAIN_NAME] ." at bounding box center [726, 355] width 545 height 39
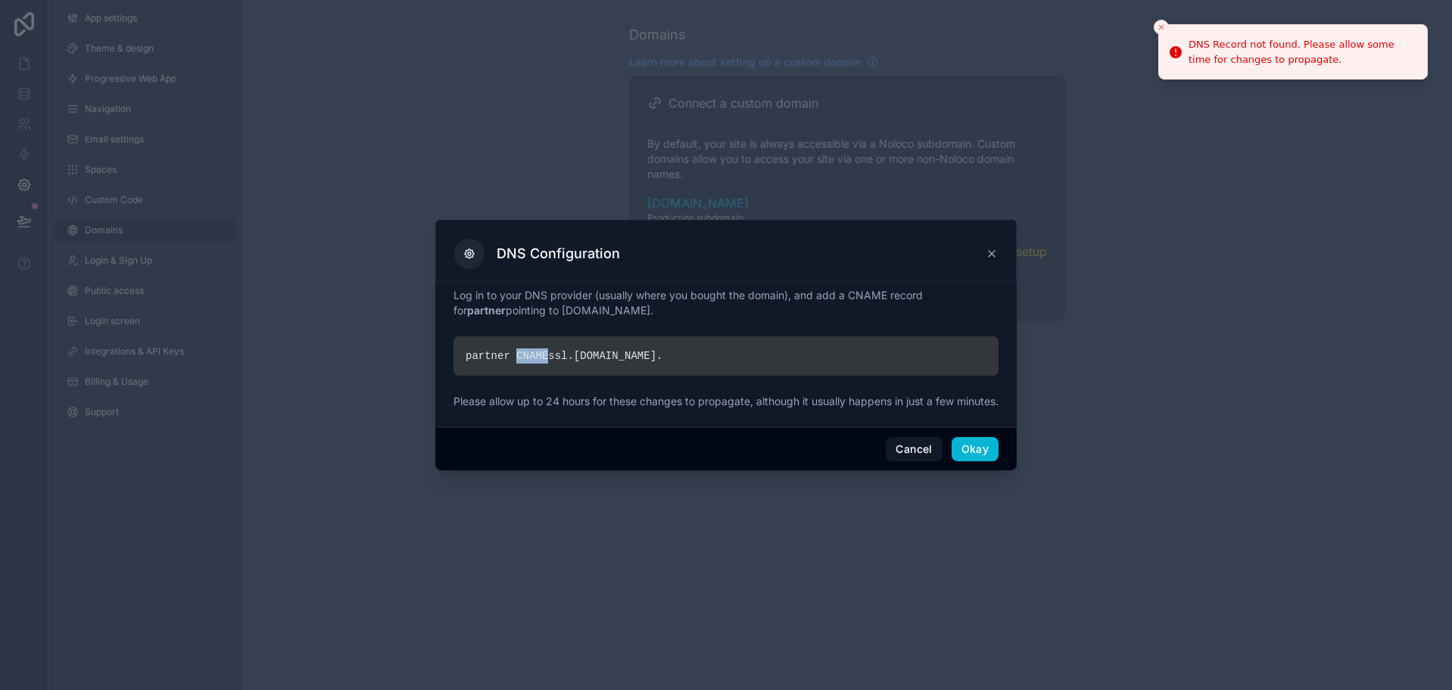
click at [528, 355] on div "partner CNAME ssl. [DOMAIN_NAME] ." at bounding box center [726, 355] width 545 height 39
click at [596, 353] on div "partner CNAME ssl. [DOMAIN_NAME] ." at bounding box center [726, 355] width 545 height 39
click at [993, 251] on icon at bounding box center [992, 254] width 6 height 6
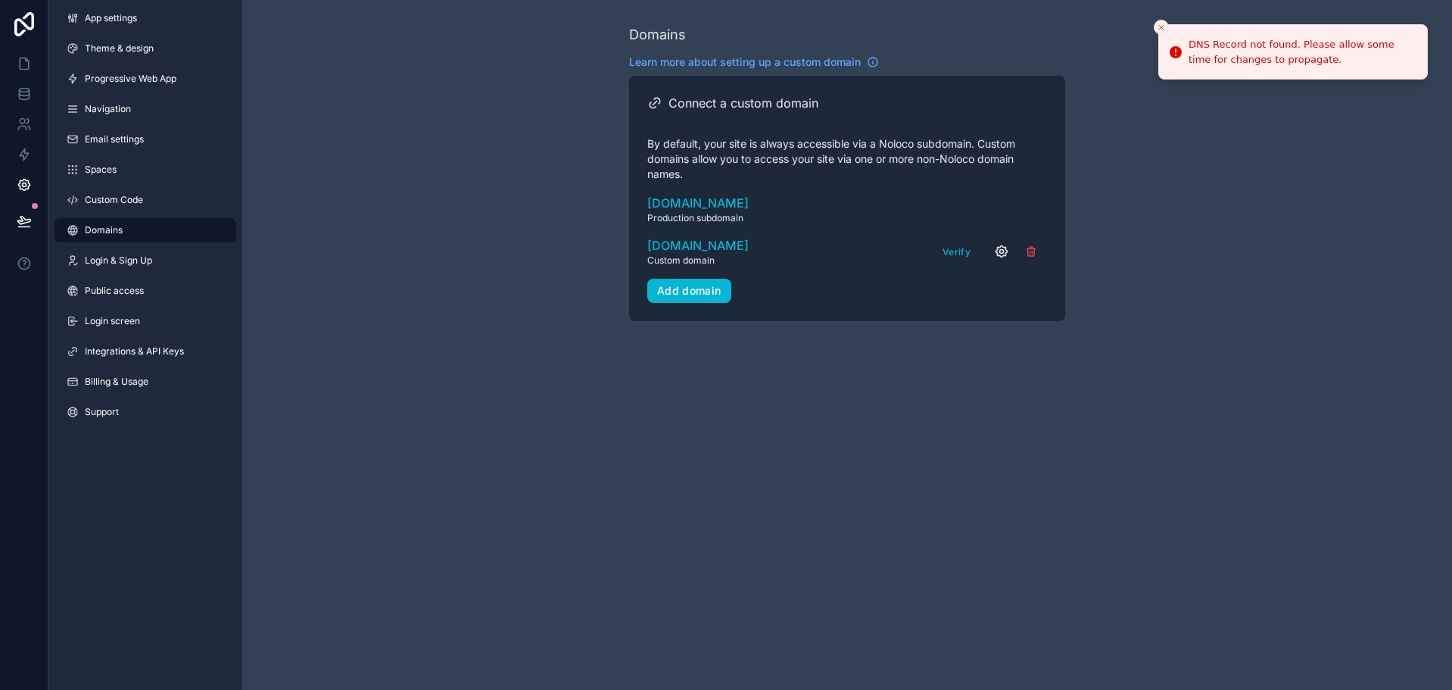
click at [996, 251] on icon "scrollable content" at bounding box center [1001, 251] width 11 height 11
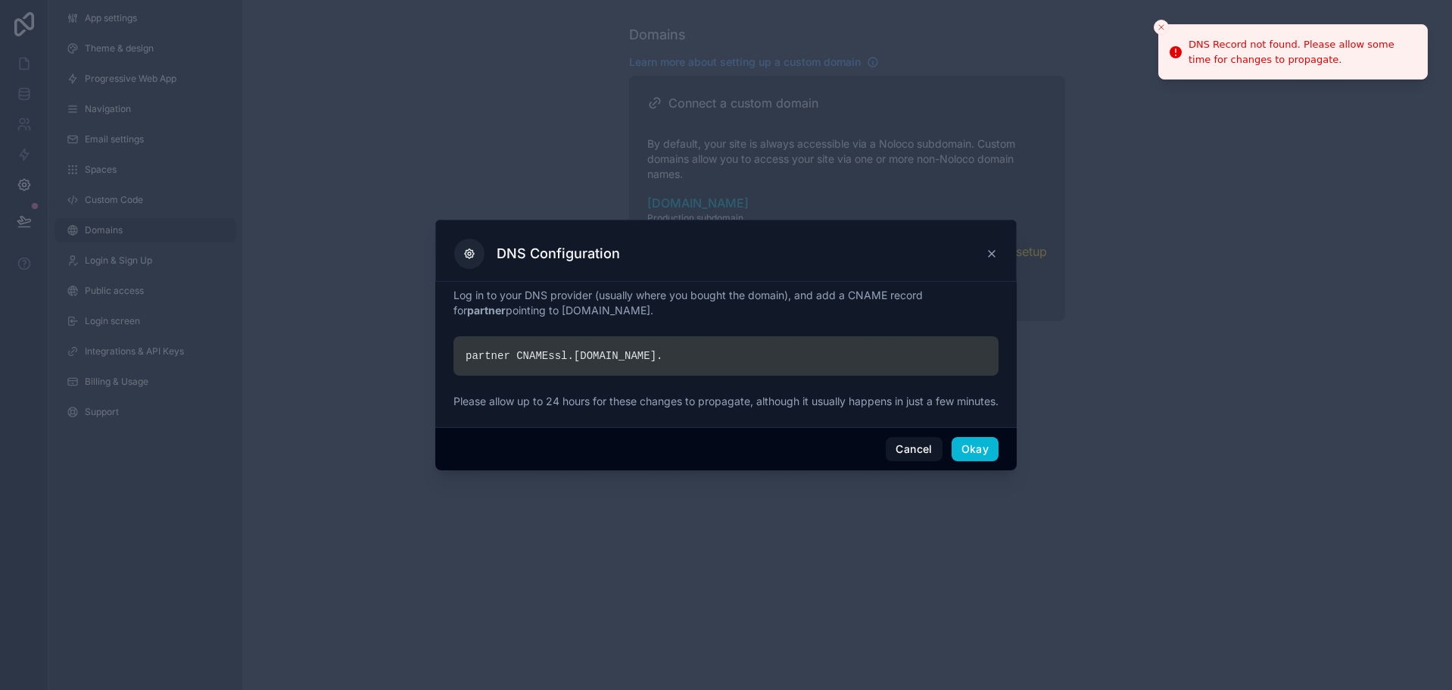
click at [792, 288] on p "Log in to your DNS provider (usually where you bought the domain), and add a CN…" at bounding box center [726, 303] width 545 height 30
click at [848, 288] on p "Log in to your DNS provider (usually where you bought the domain), and add a CN…" at bounding box center [726, 303] width 545 height 30
drag, startPoint x: 850, startPoint y: 284, endPoint x: 891, endPoint y: 284, distance: 41.6
click at [891, 288] on p "Log in to your DNS provider (usually where you bought the domain), and add a CN…" at bounding box center [726, 303] width 545 height 30
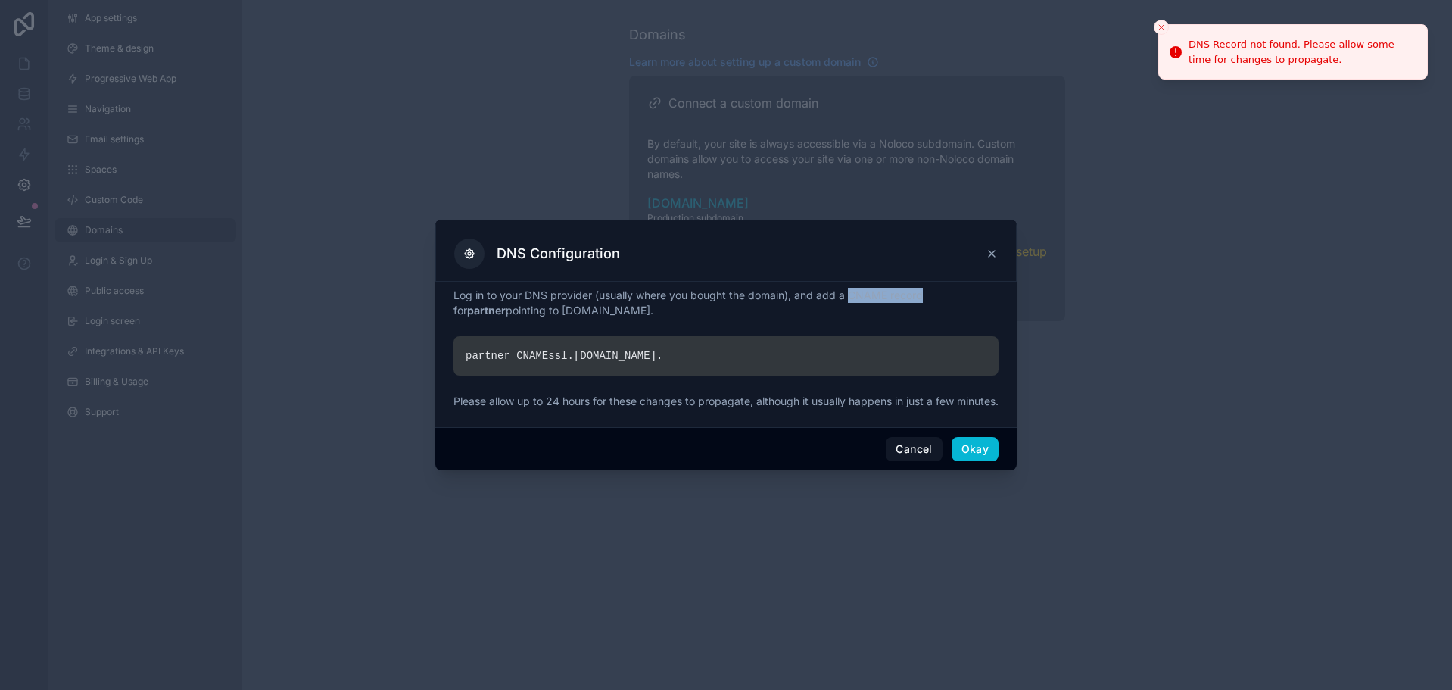
drag, startPoint x: 948, startPoint y: 290, endPoint x: 955, endPoint y: 307, distance: 18.7
click at [955, 307] on p "Log in to your DNS provider (usually where you bought the domain), and add a CN…" at bounding box center [726, 303] width 545 height 30
click at [993, 251] on icon at bounding box center [992, 254] width 6 height 6
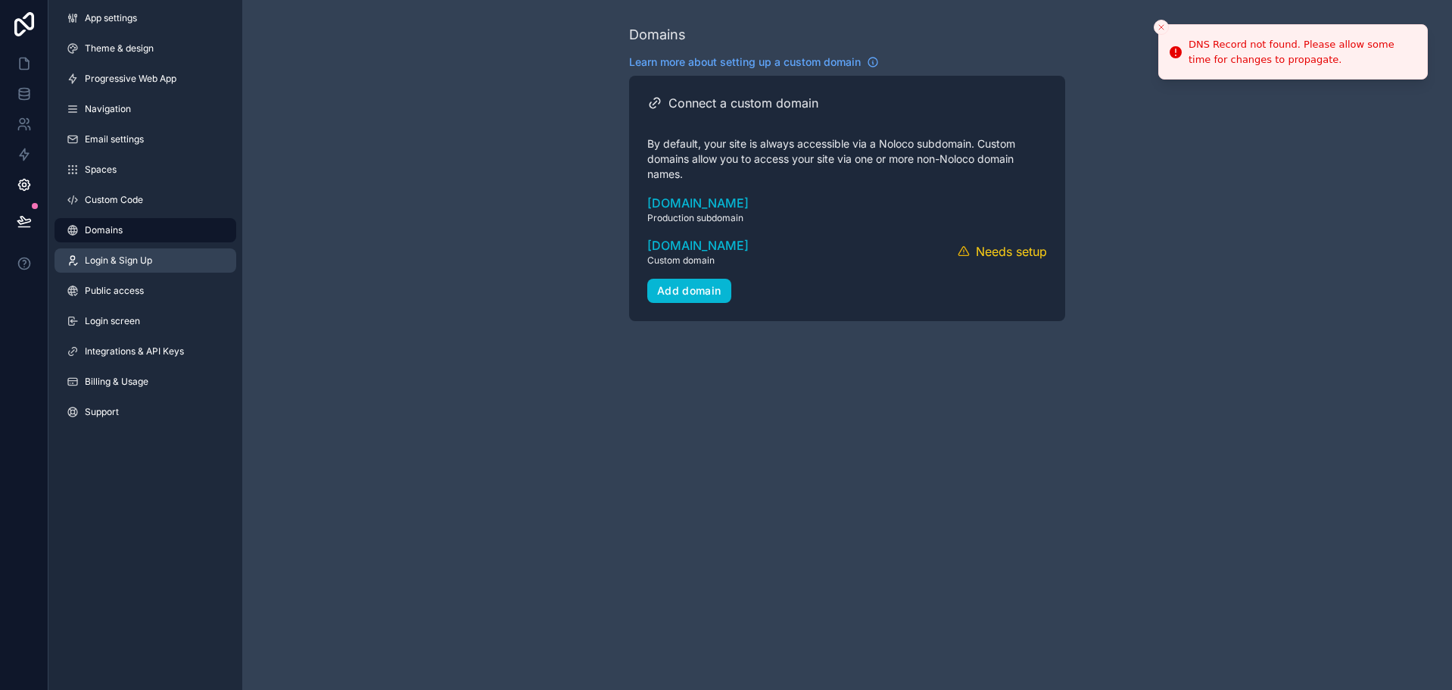
click at [136, 253] on link "Login & Sign Up" at bounding box center [146, 260] width 182 height 24
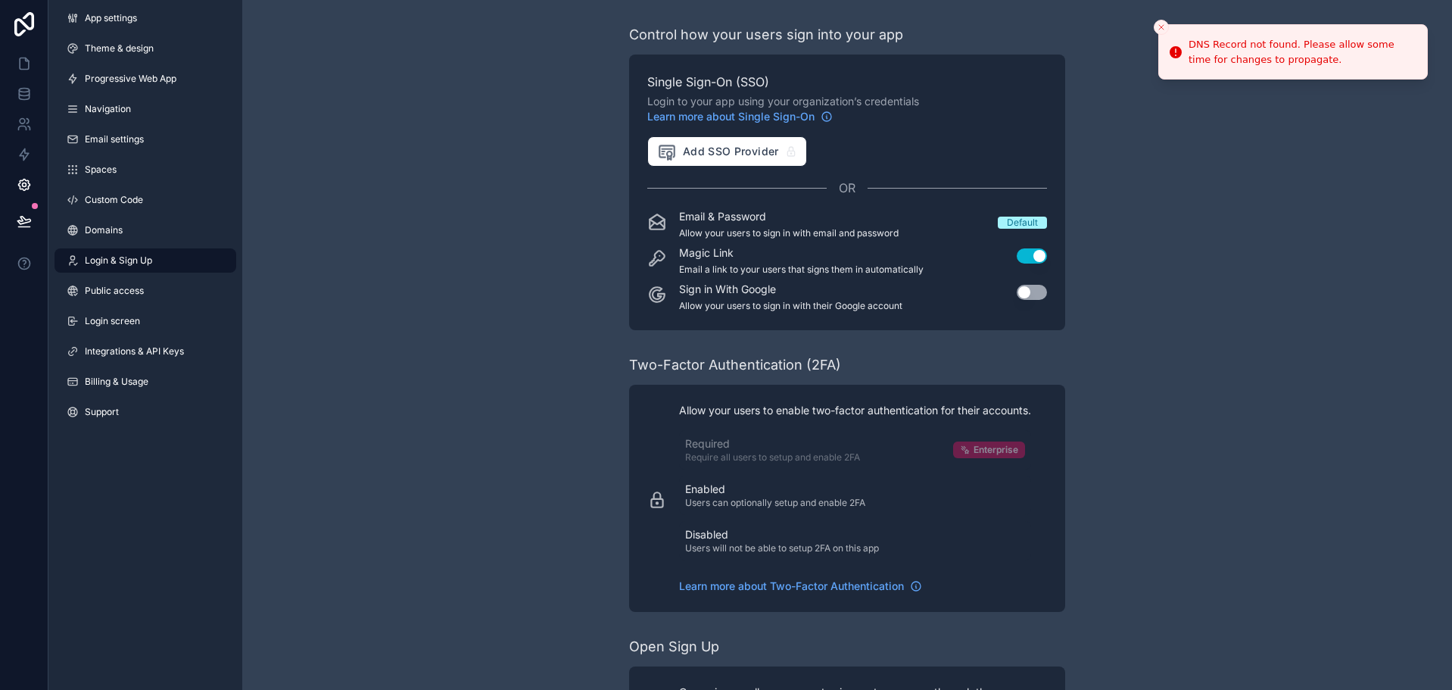
click at [135, 304] on div "App settings Theme & design Progressive Web App Navigation Email settings Space…" at bounding box center [145, 218] width 194 height 436
click at [1029, 252] on button "Use setting" at bounding box center [1032, 255] width 30 height 15
click at [1030, 254] on button "Use setting" at bounding box center [1032, 255] width 30 height 15
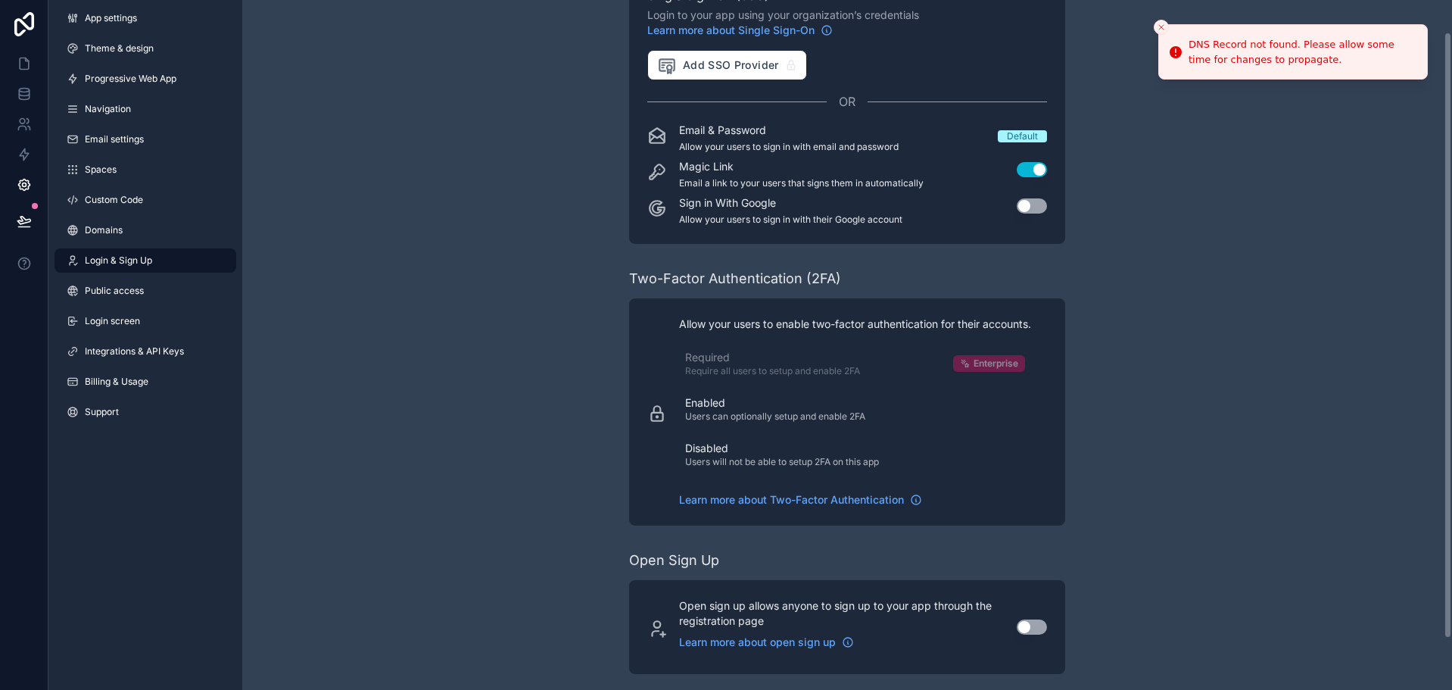
scroll to position [95, 0]
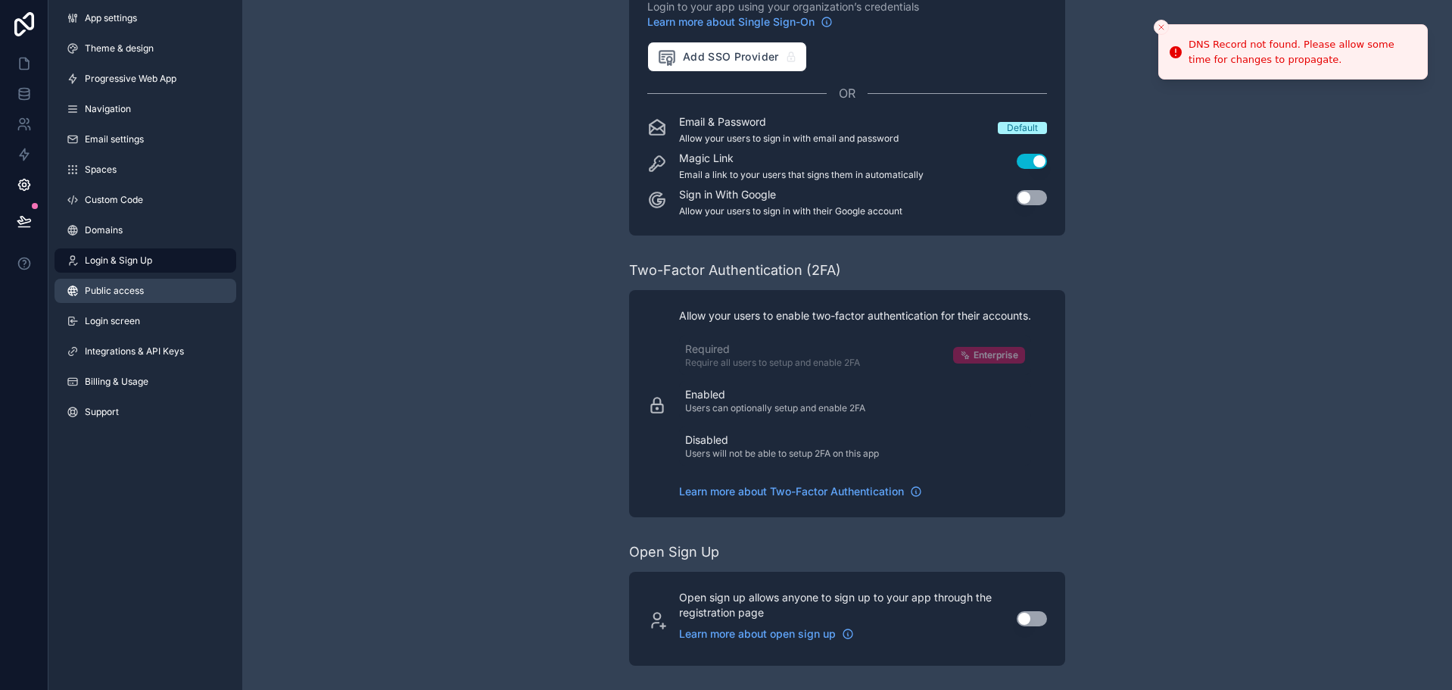
click at [191, 289] on link "Public access" at bounding box center [146, 291] width 182 height 24
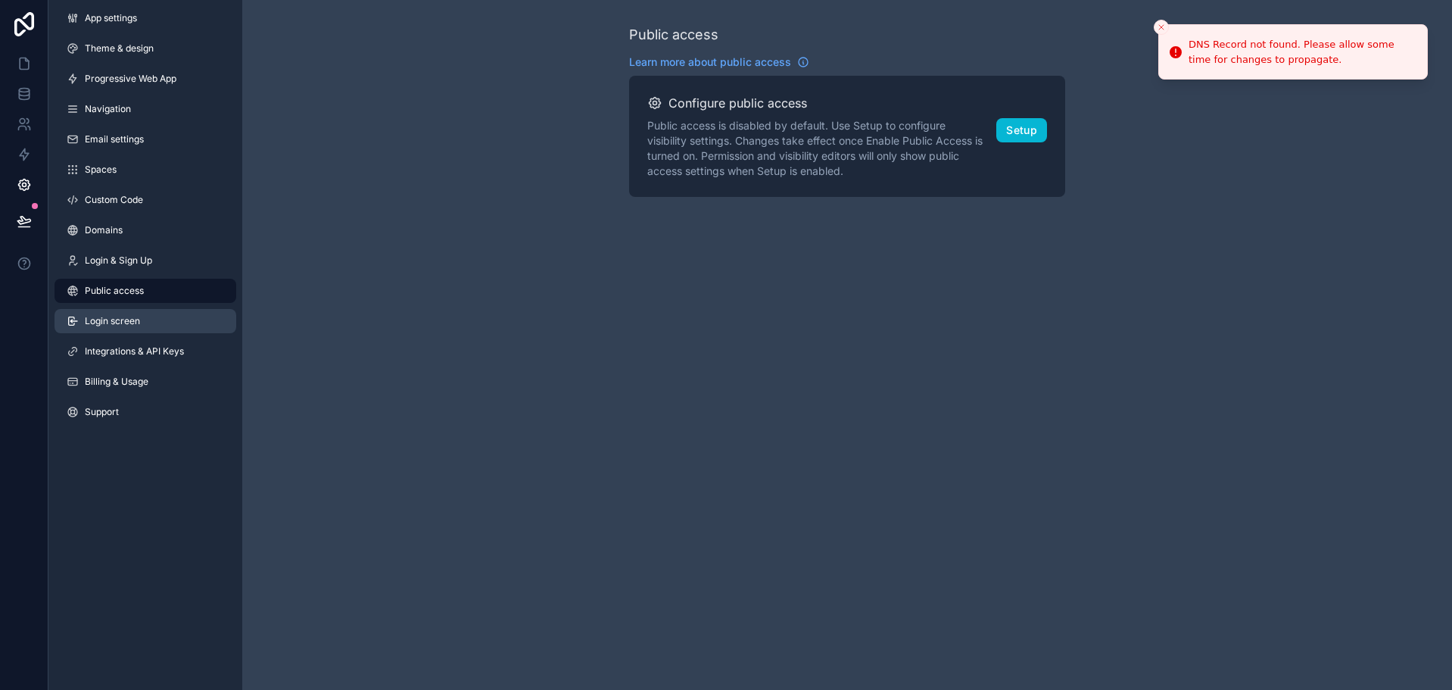
click at [187, 320] on link "Login screen" at bounding box center [146, 321] width 182 height 24
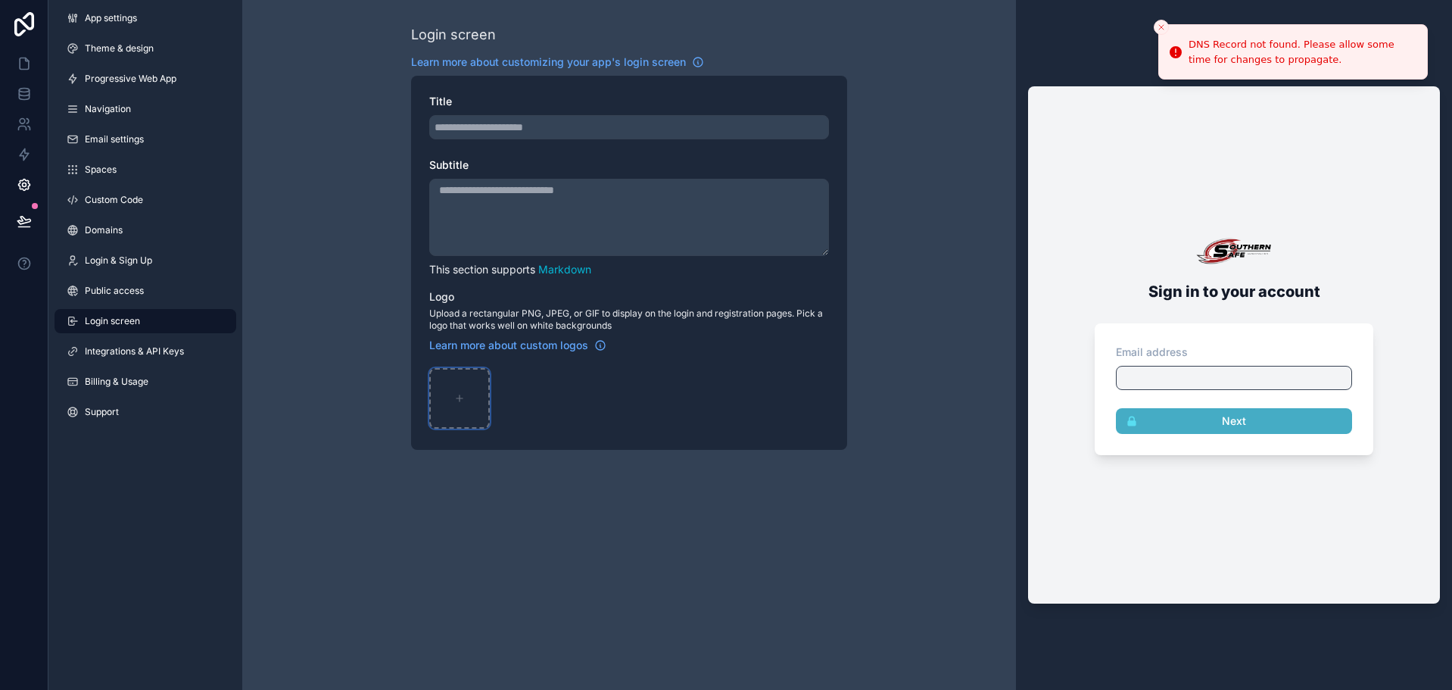
click at [461, 393] on icon "scrollable content" at bounding box center [459, 398] width 11 height 11
click at [463, 381] on div "scrollable content" at bounding box center [459, 398] width 61 height 61
type input "**********"
click at [535, 486] on div "Login screen Learn more about customizing your app's login screen Title Subtitl…" at bounding box center [629, 345] width 774 height 690
click at [124, 354] on span "Integrations & API Keys" at bounding box center [134, 351] width 99 height 12
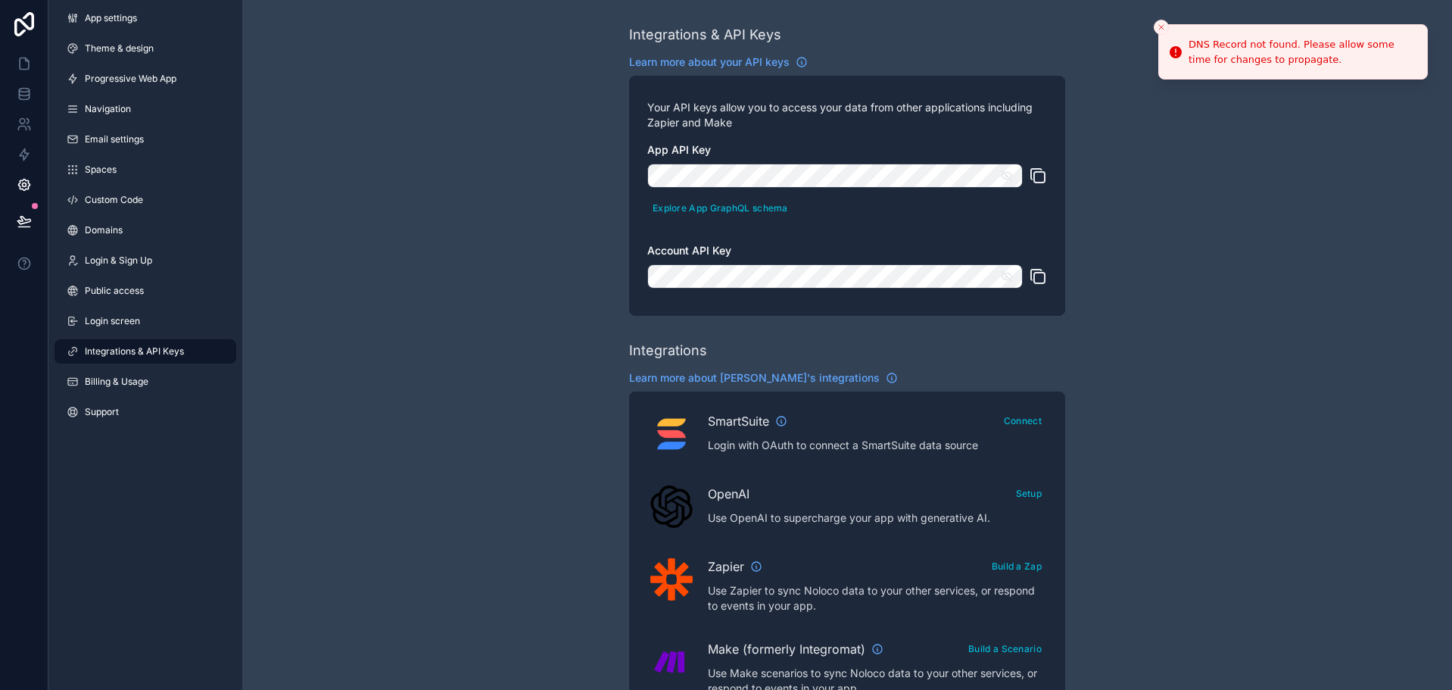
click at [120, 398] on div "App settings Theme & design Progressive Web App Navigation Email settings Space…" at bounding box center [145, 218] width 194 height 436
click at [117, 387] on span "Billing & Usage" at bounding box center [117, 382] width 64 height 12
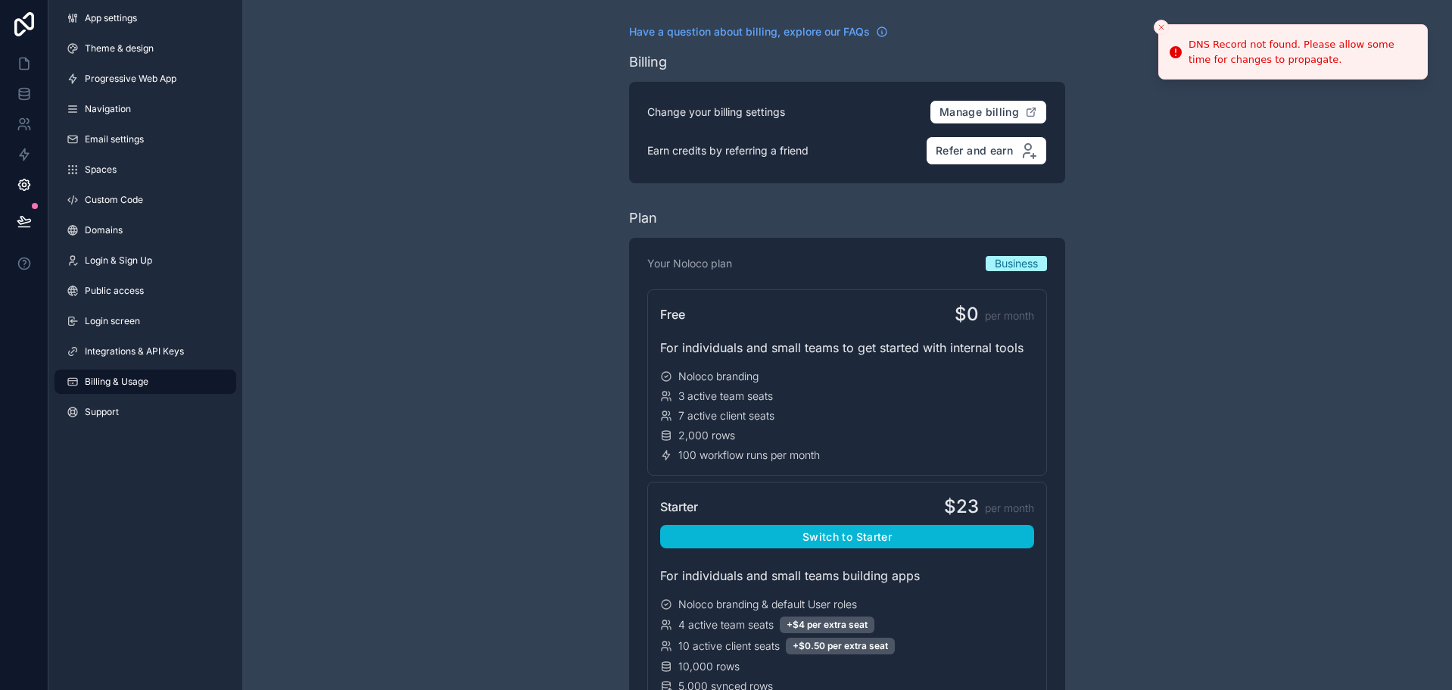
click at [1162, 27] on line "Close toast" at bounding box center [1161, 27] width 5 height 5
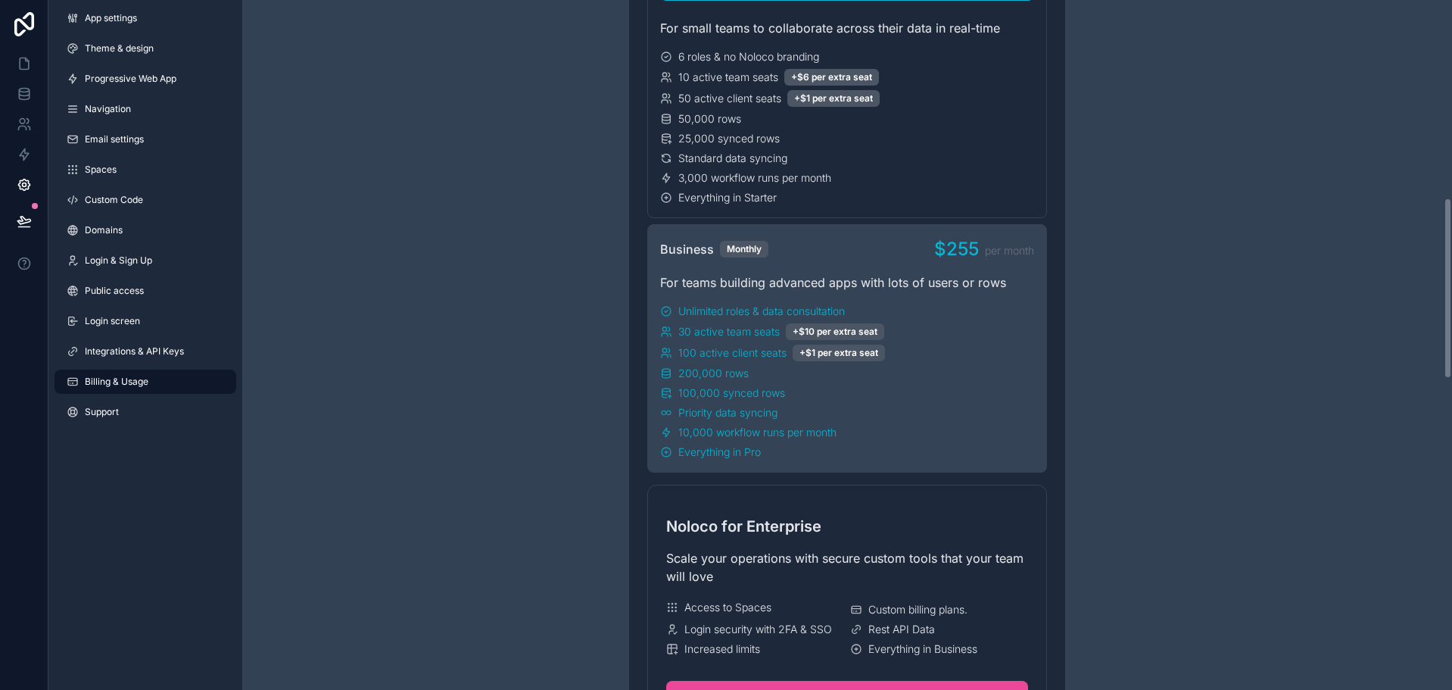
scroll to position [833, 0]
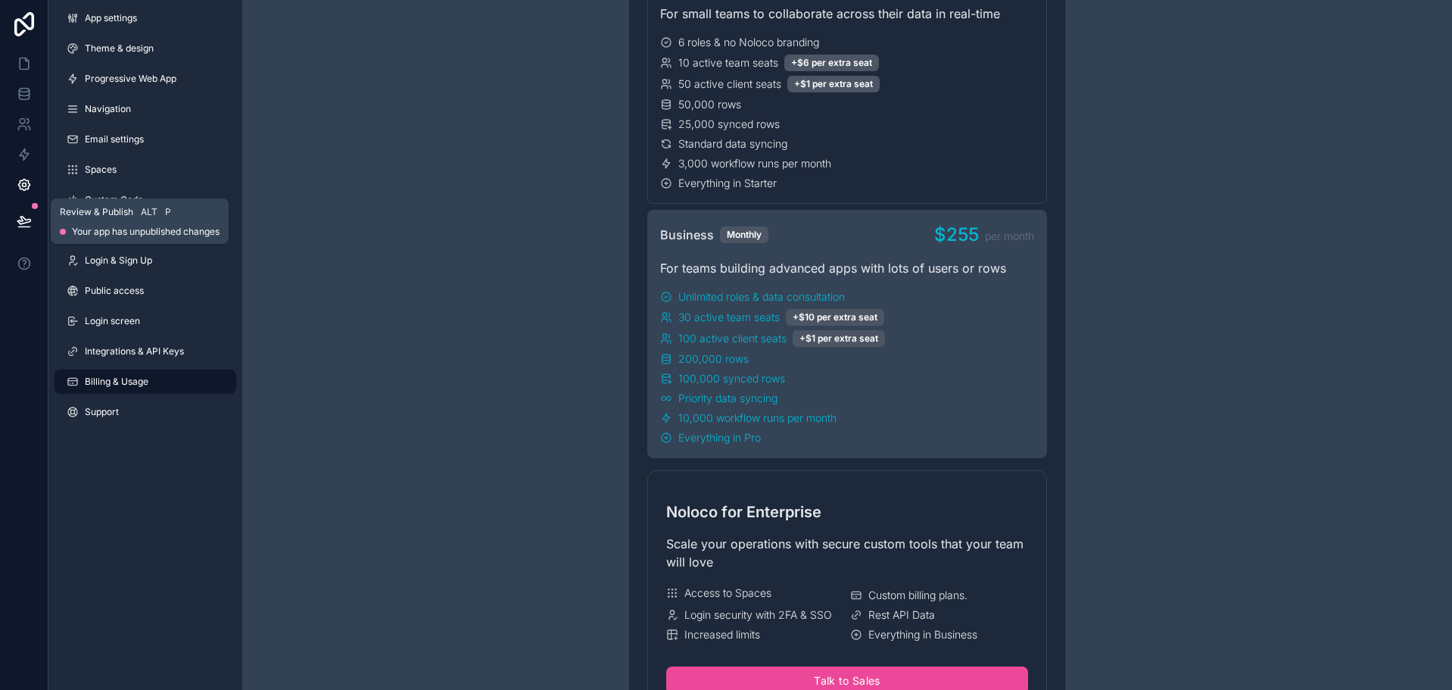
click at [23, 219] on icon at bounding box center [23, 221] width 13 height 8
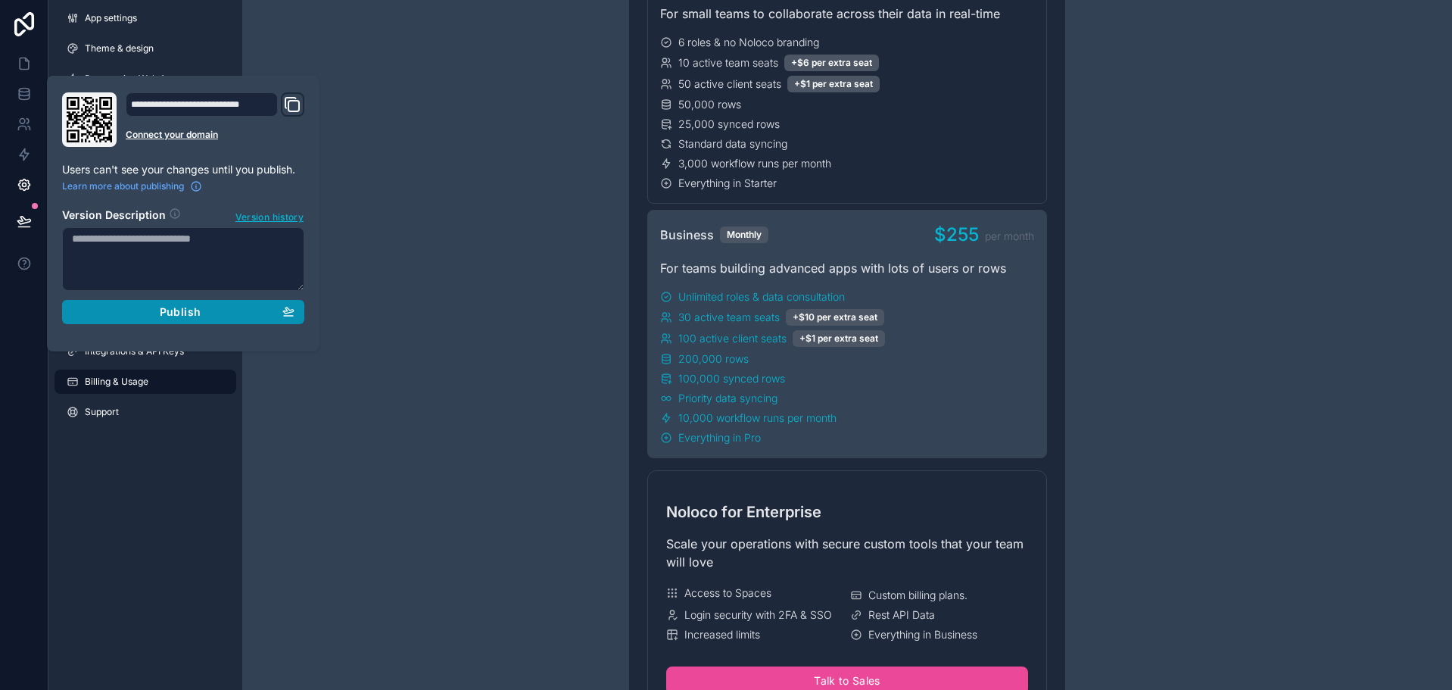
click at [202, 304] on button "Publish" at bounding box center [183, 312] width 242 height 24
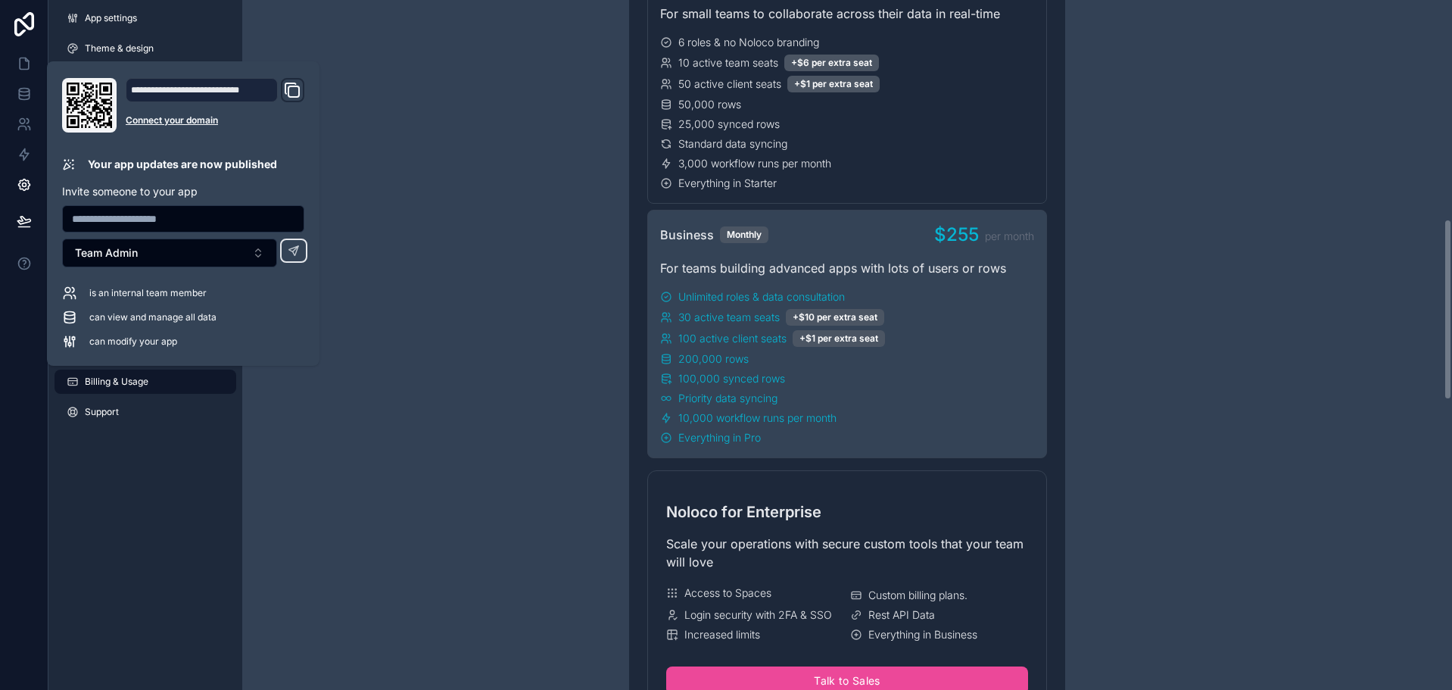
click at [410, 108] on div "Have a question about billing, explore our FAQs Billing Change your billing set…" at bounding box center [847, 480] width 1210 height 2626
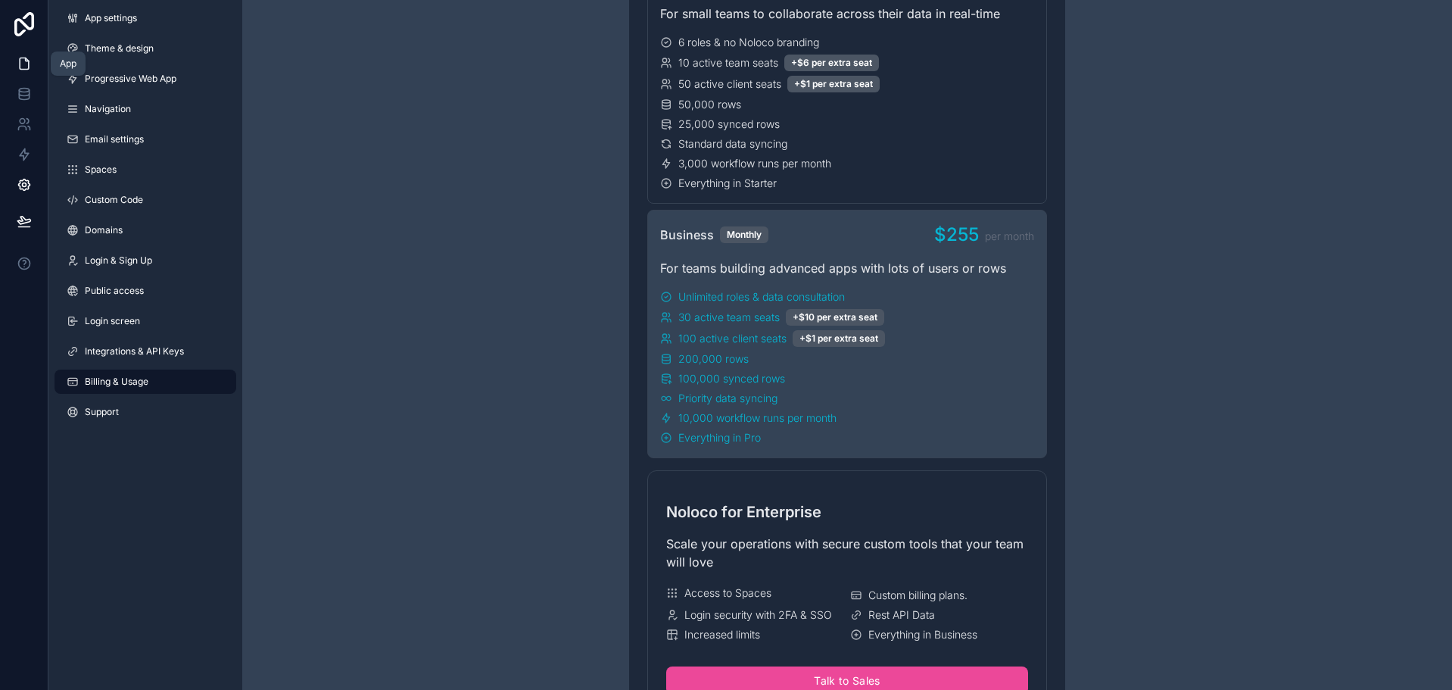
click at [20, 61] on icon at bounding box center [24, 63] width 9 height 11
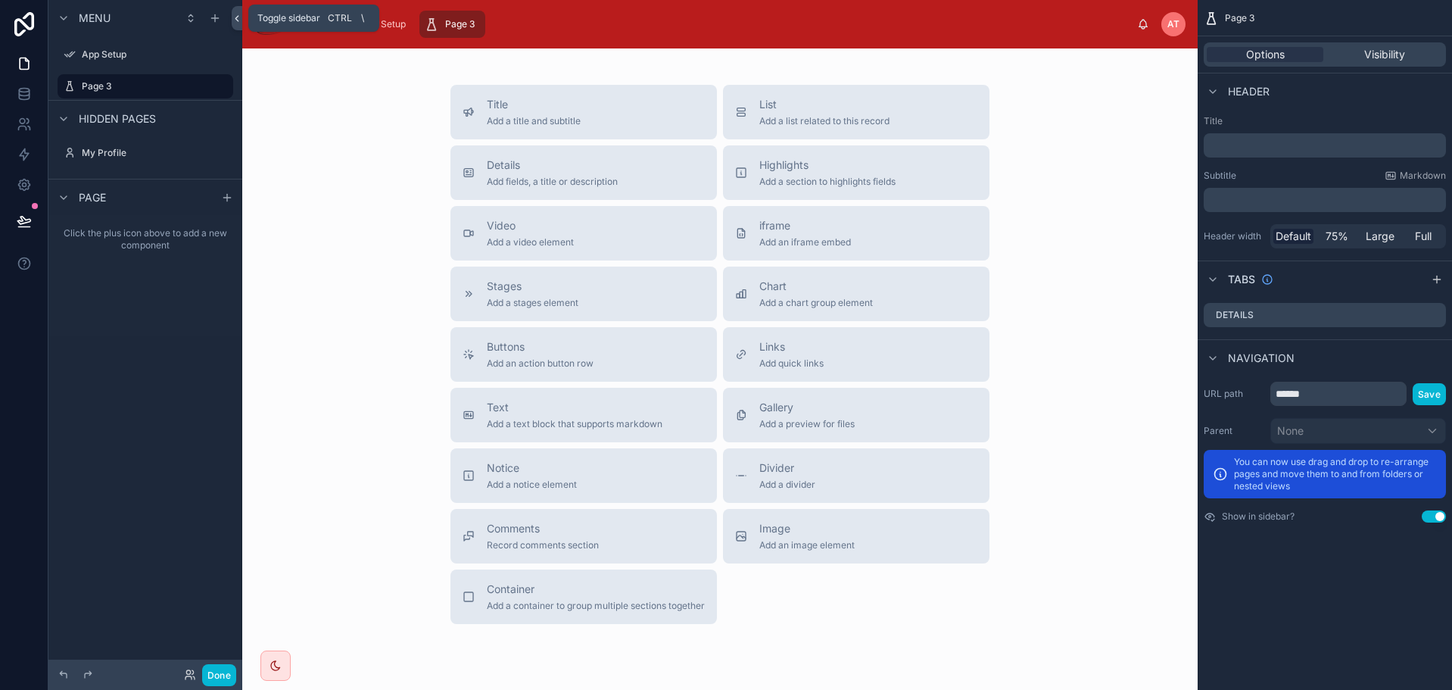
click at [236, 18] on icon at bounding box center [236, 18] width 3 height 5
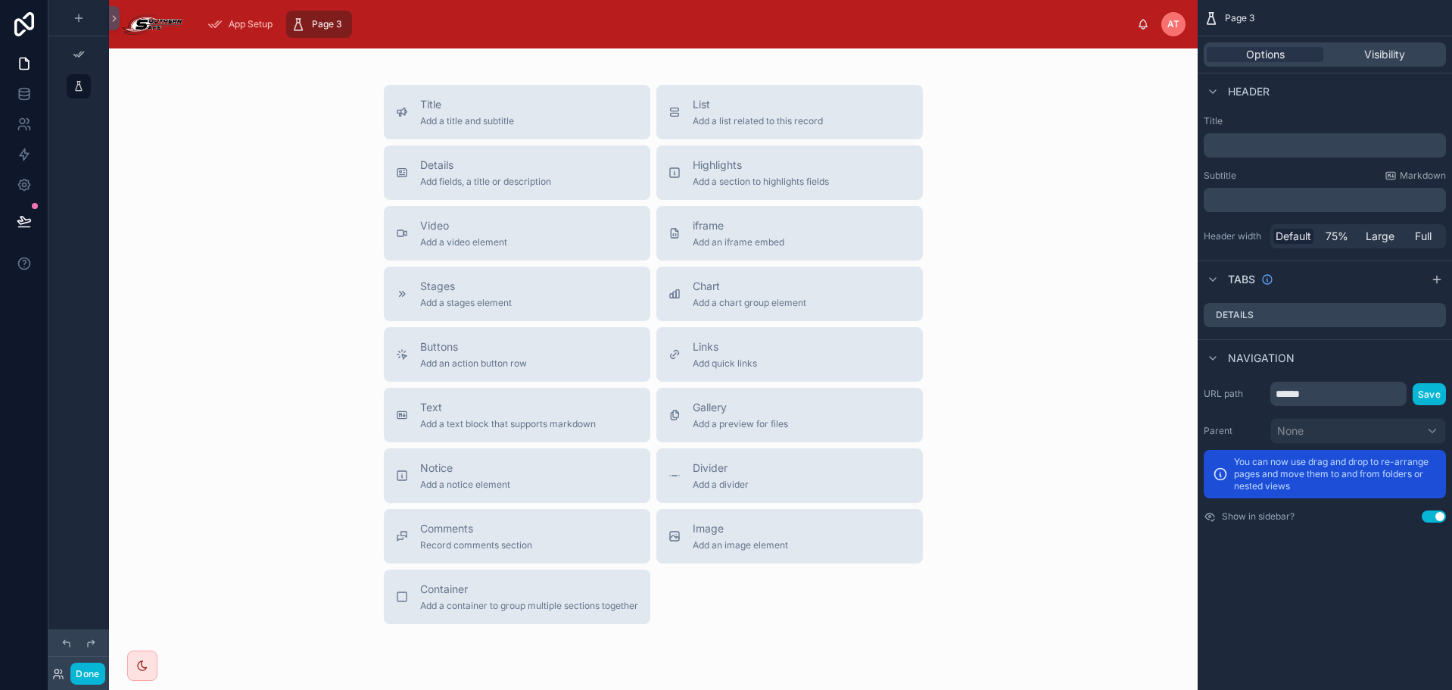
click at [1135, 71] on div "Title Add a title and subtitle List Add a list related to this record Details A…" at bounding box center [653, 396] width 1089 height 697
click at [28, 217] on icon at bounding box center [24, 221] width 15 height 15
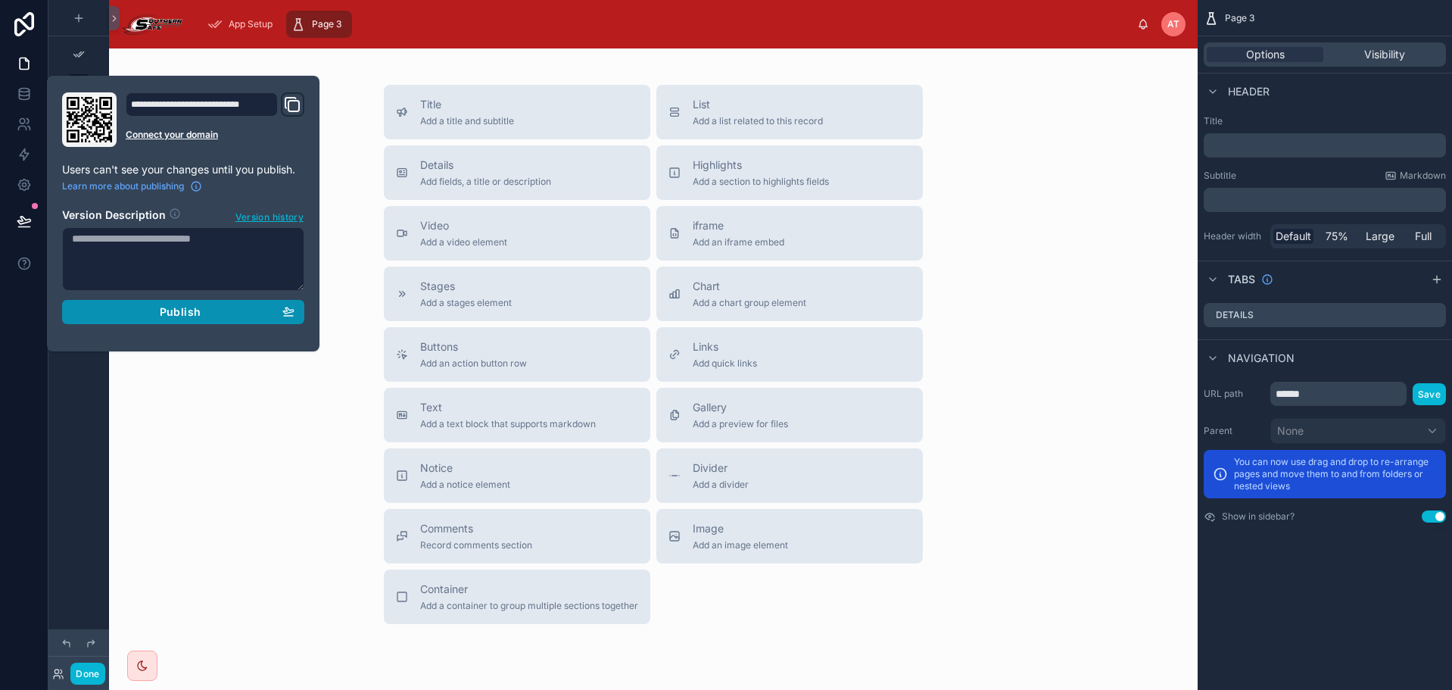
click at [140, 313] on div "Publish" at bounding box center [183, 312] width 223 height 14
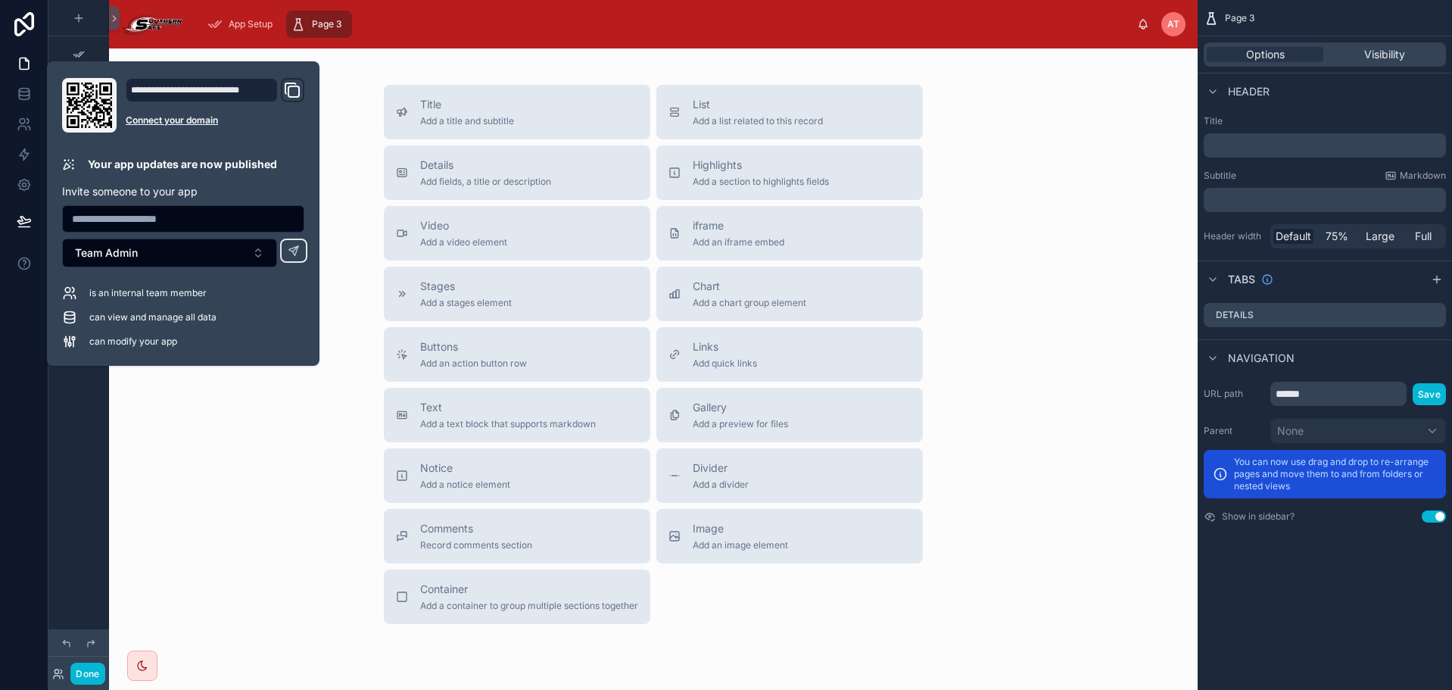
click at [147, 374] on div "Title Add a title and subtitle List Add a list related to this record Details A…" at bounding box center [653, 354] width 1065 height 539
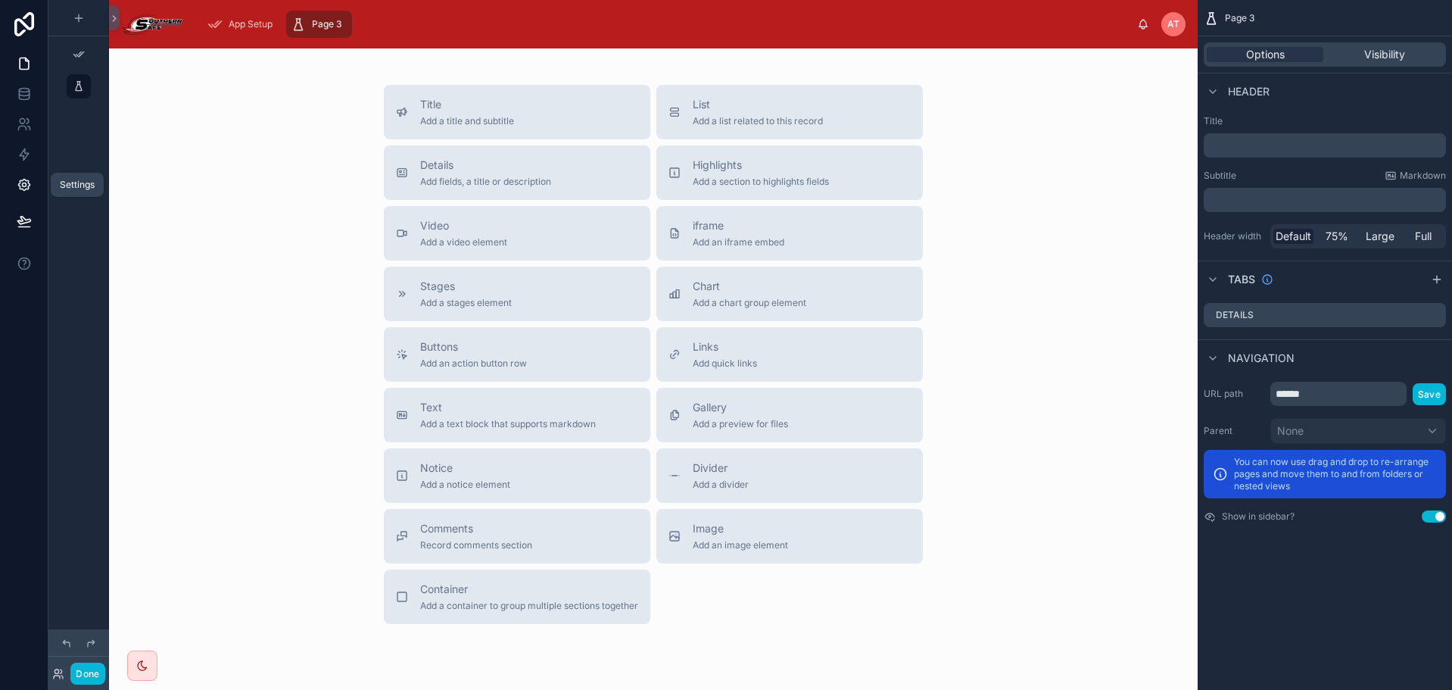
click at [33, 178] on link at bounding box center [24, 185] width 48 height 30
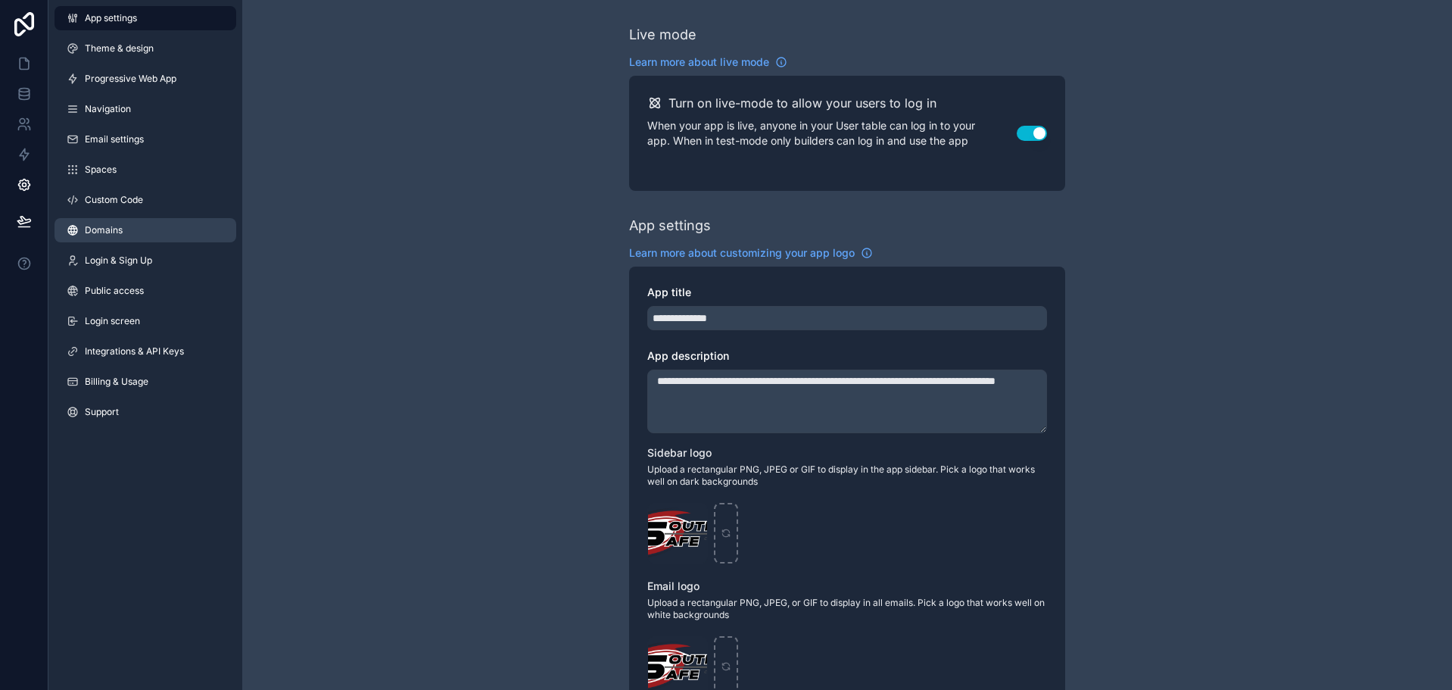
click at [133, 229] on link "Domains" at bounding box center [146, 230] width 182 height 24
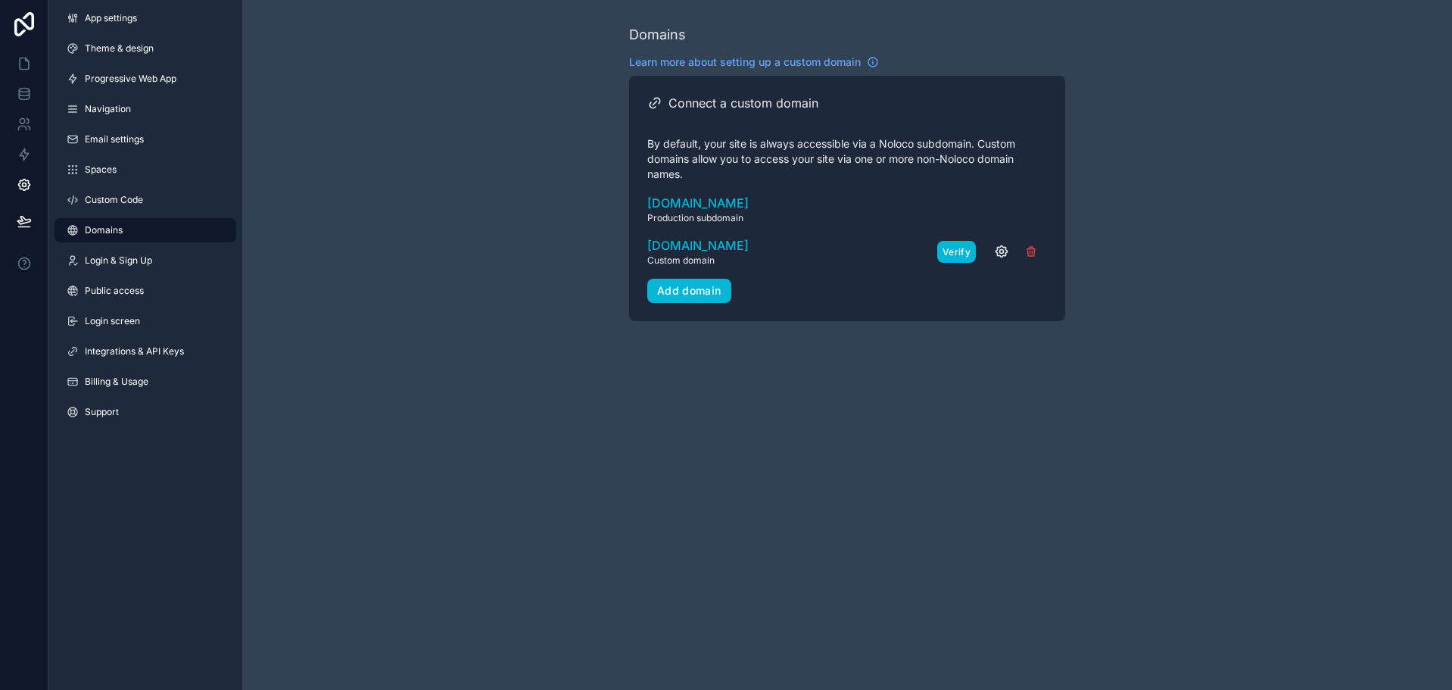
click at [949, 251] on button "Verify" at bounding box center [956, 252] width 39 height 22
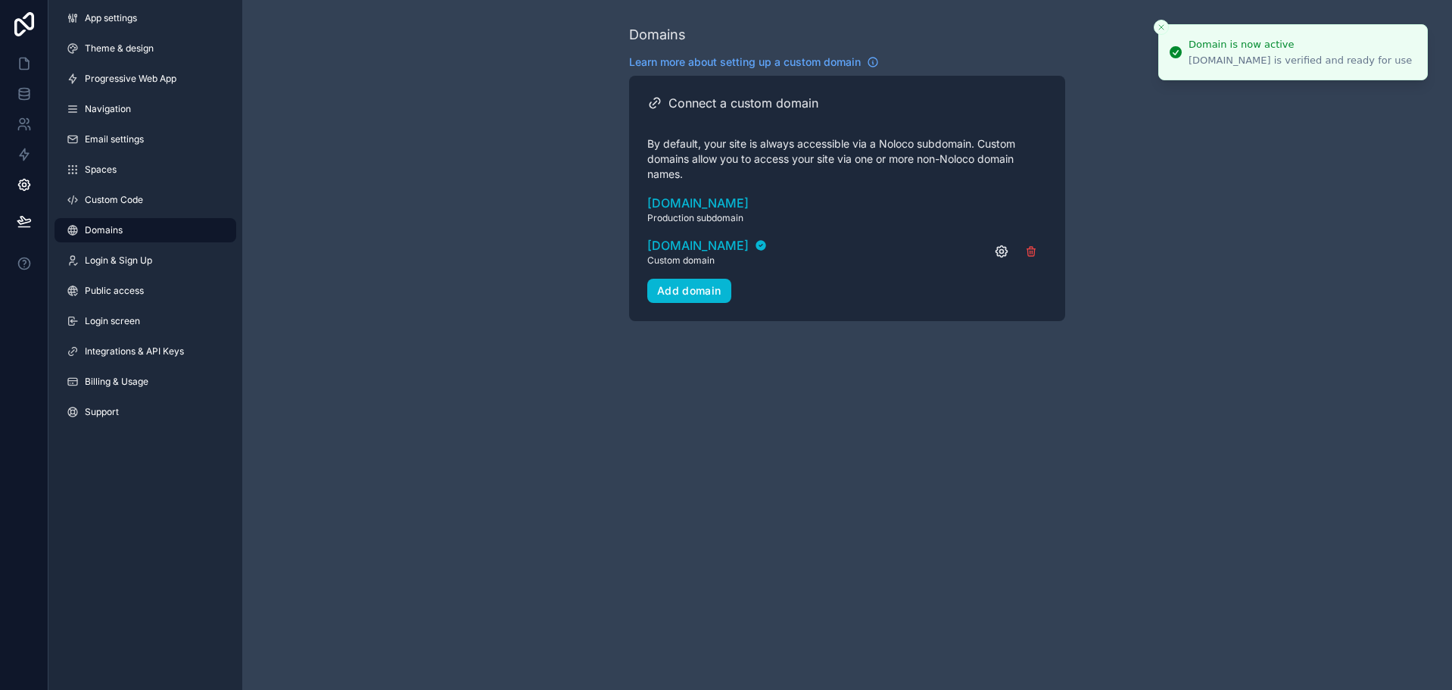
click at [703, 351] on div "Domains Learn more about setting up a custom domain Connect a custom domain By …" at bounding box center [847, 345] width 1210 height 690
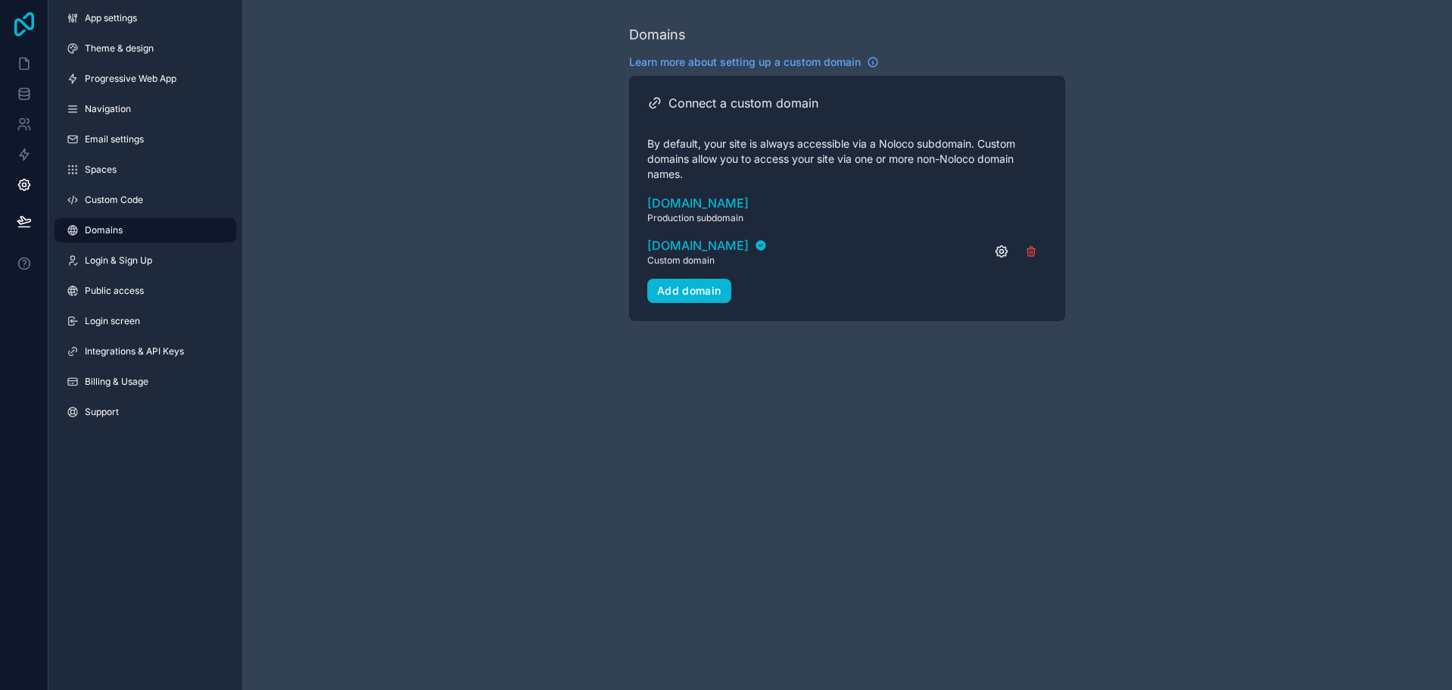
click at [25, 24] on icon at bounding box center [24, 24] width 20 height 24
